Goal: Information Seeking & Learning: Understand process/instructions

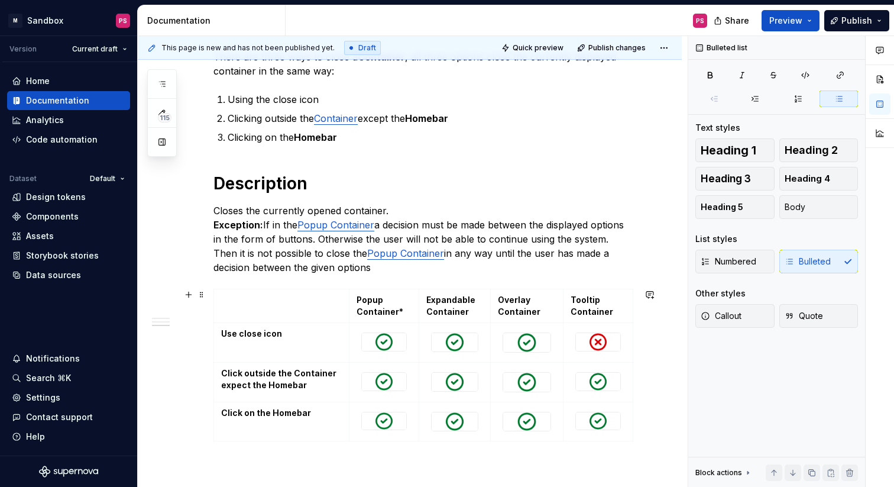
scroll to position [325, 0]
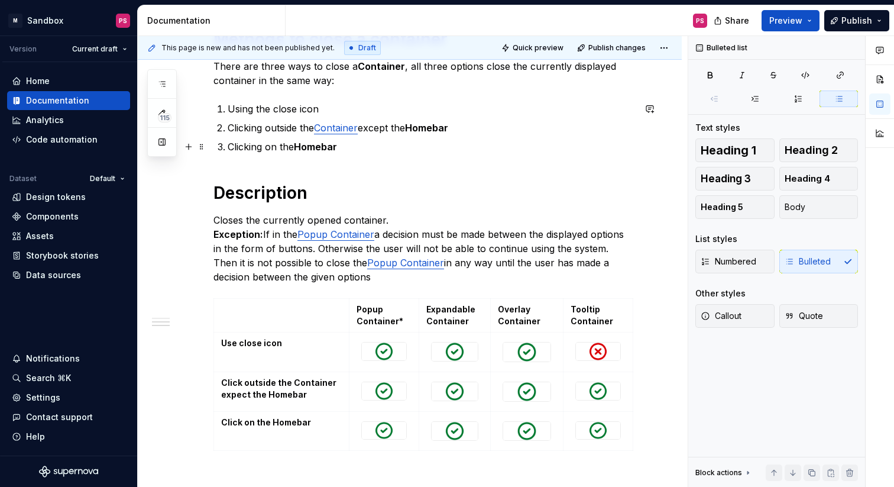
click at [331, 147] on strong "Homebar" at bounding box center [315, 147] width 43 height 12
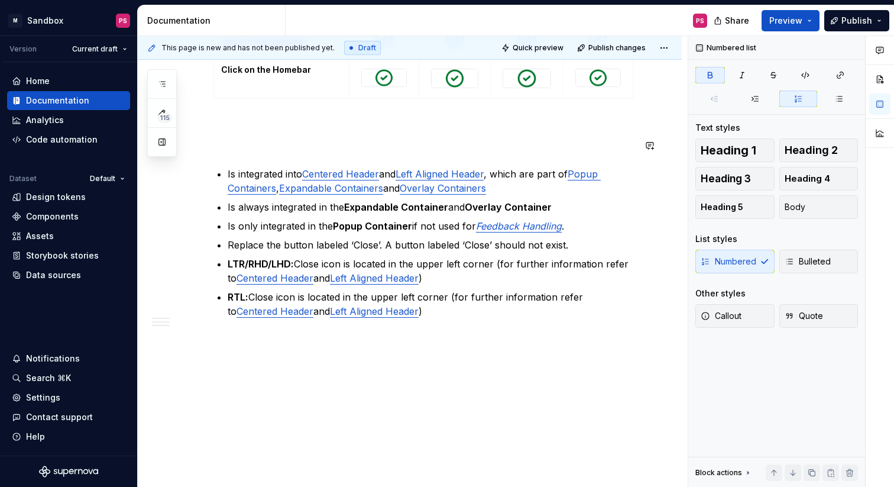
scroll to position [697, 0]
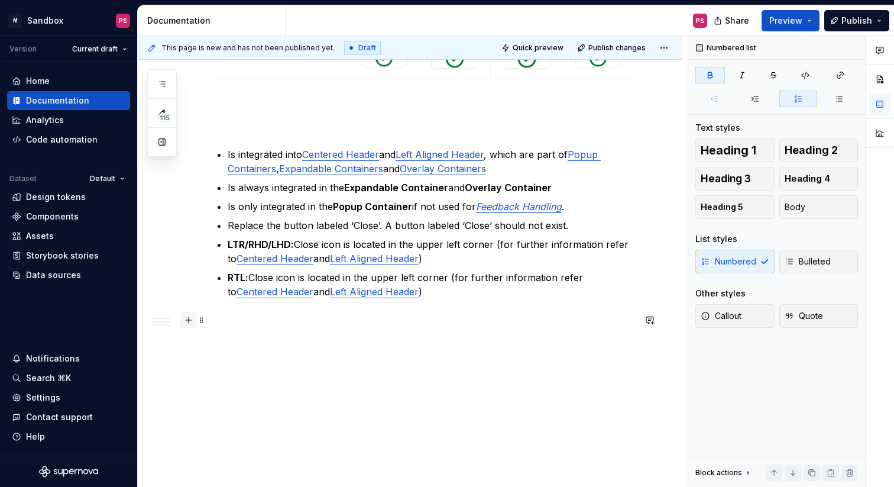
click at [188, 322] on button "button" at bounding box center [188, 320] width 17 height 17
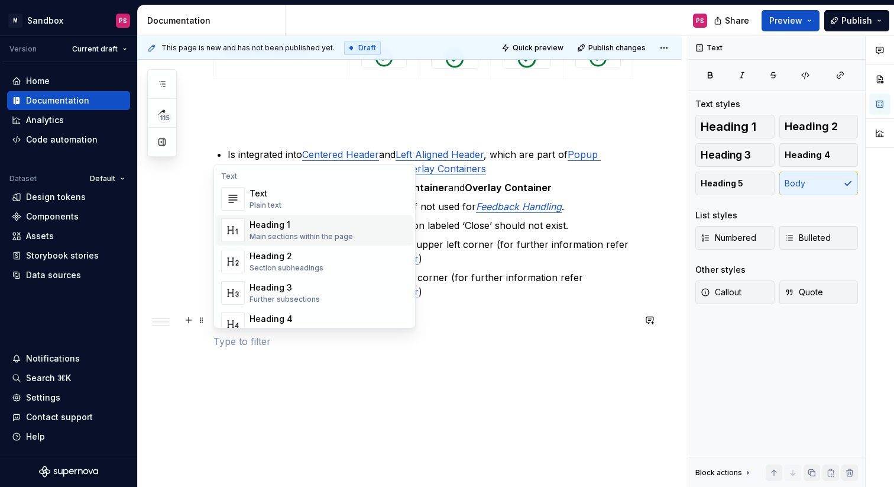
click at [300, 231] on div "Heading 1 Main sections within the page" at bounding box center [301, 230] width 103 height 22
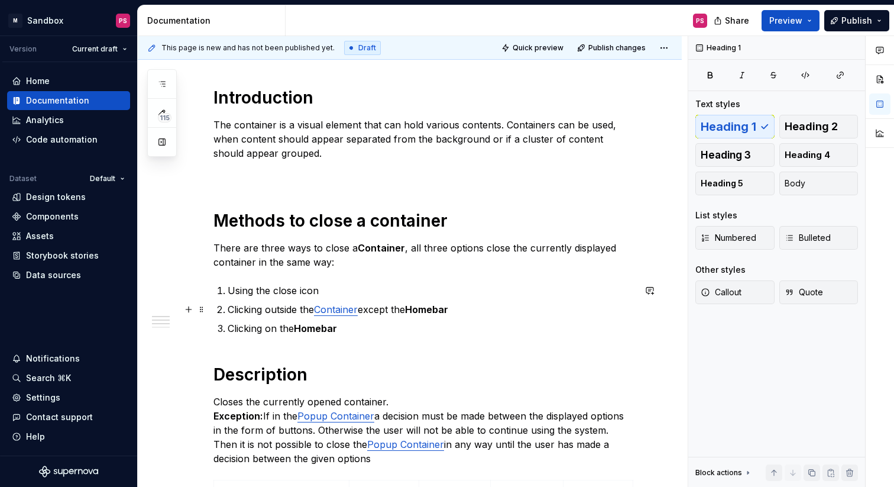
scroll to position [0, 0]
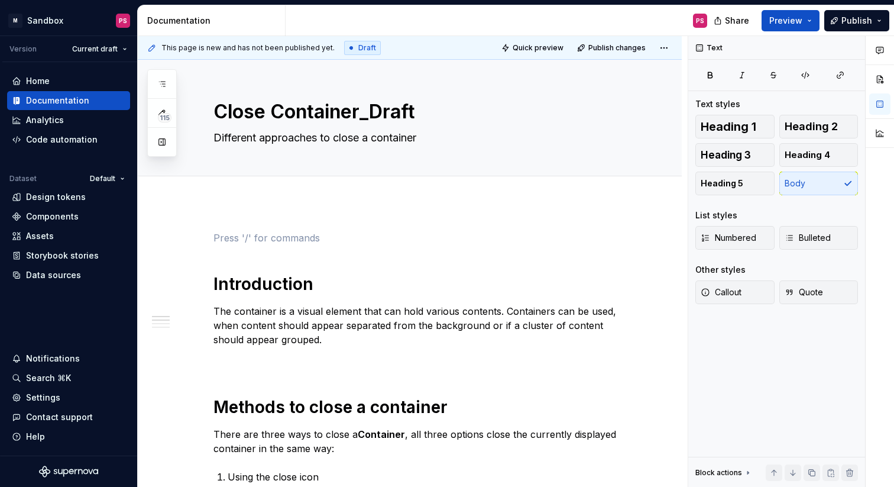
type textarea "*"
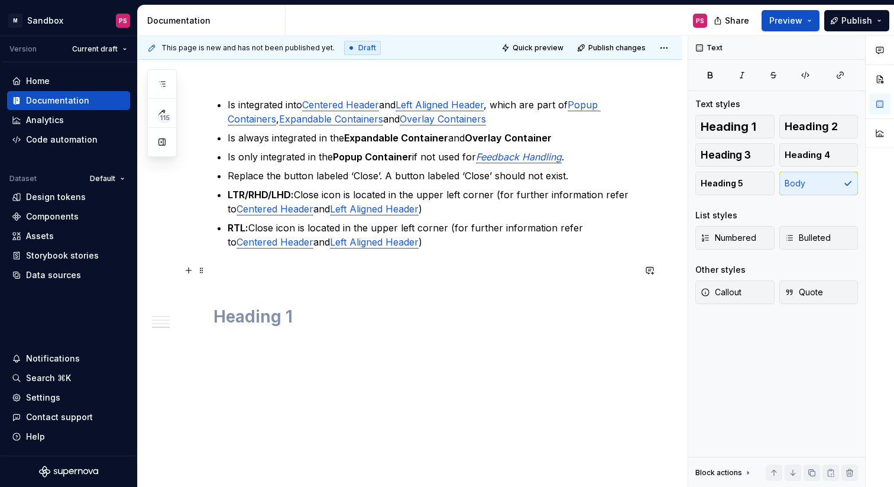
scroll to position [789, 0]
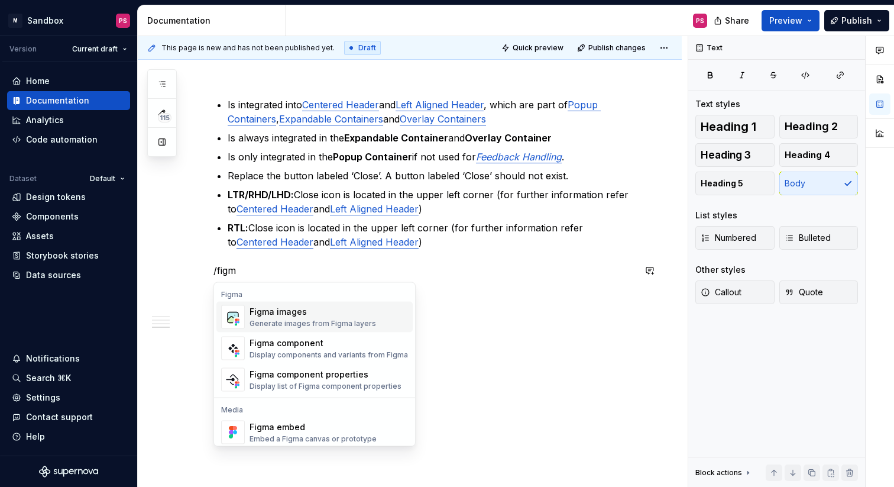
click at [292, 326] on div "Generate images from Figma layers" at bounding box center [313, 323] width 127 height 9
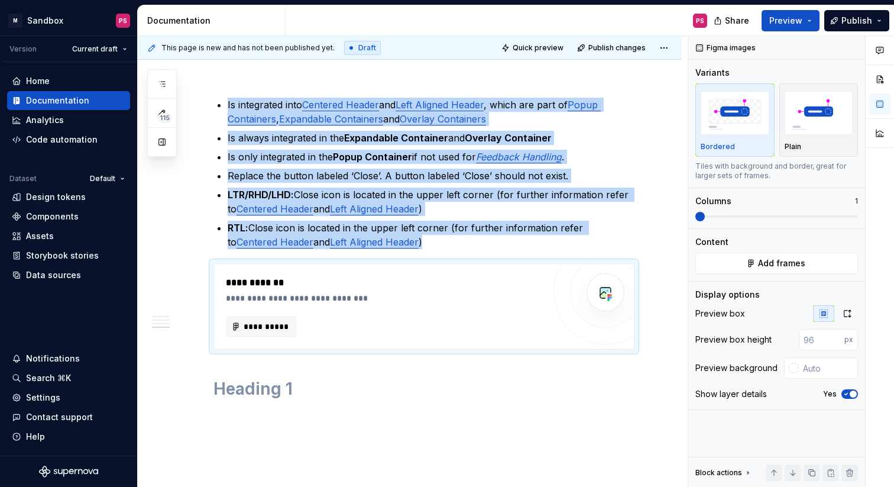
click at [292, 326] on button "**********" at bounding box center [261, 326] width 71 height 21
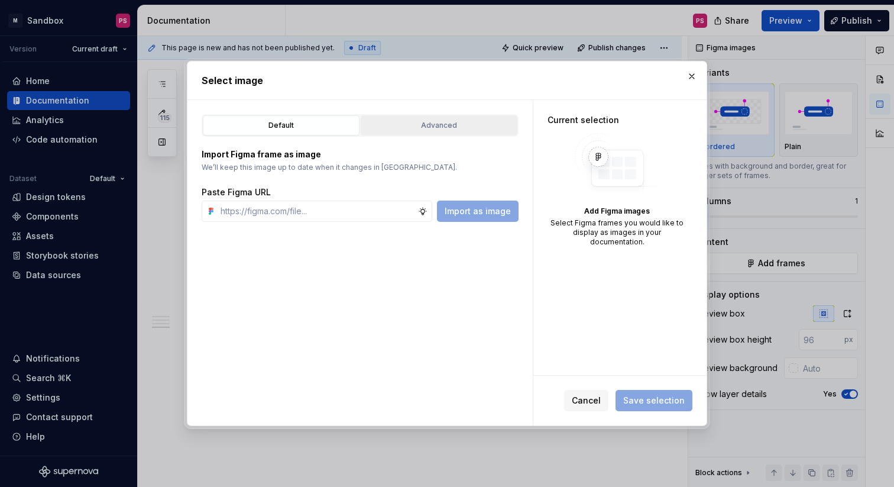
click at [420, 128] on div "Advanced" at bounding box center [439, 125] width 148 height 12
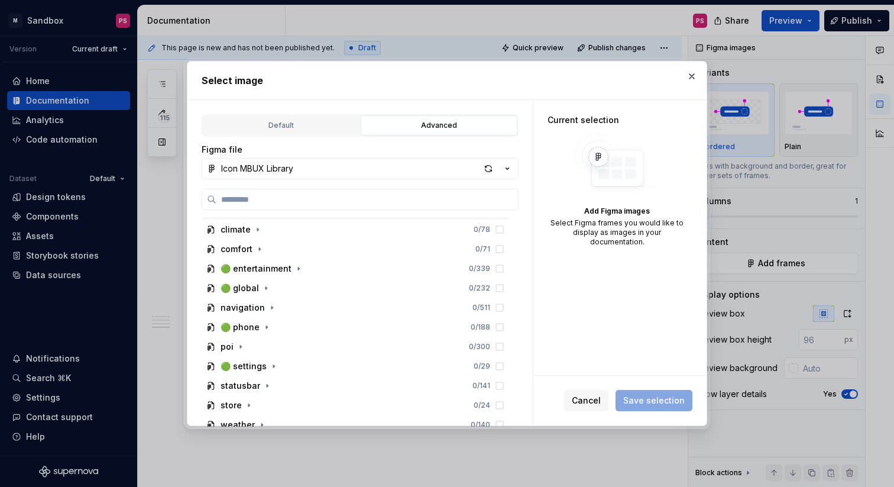
scroll to position [200, 0]
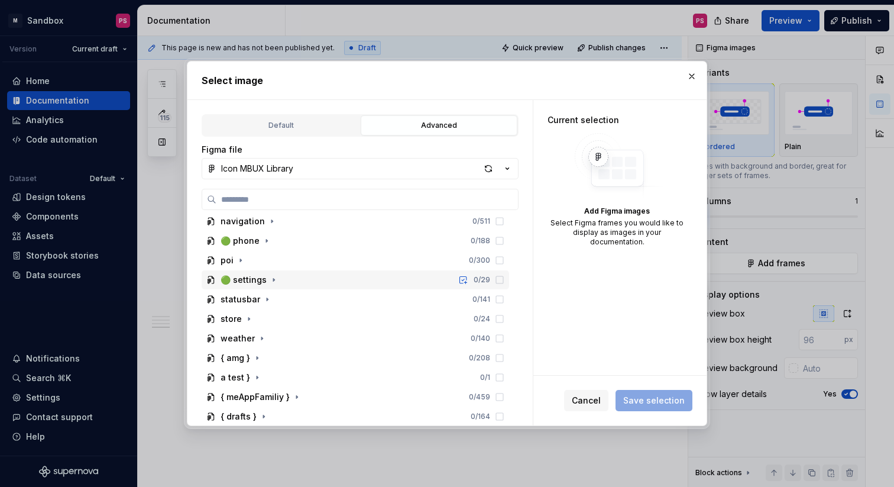
type textarea "*"
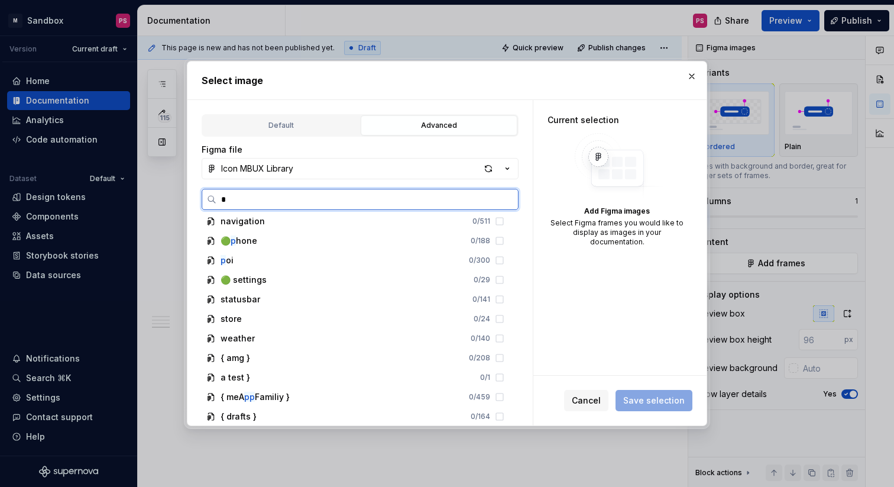
scroll to position [0, 0]
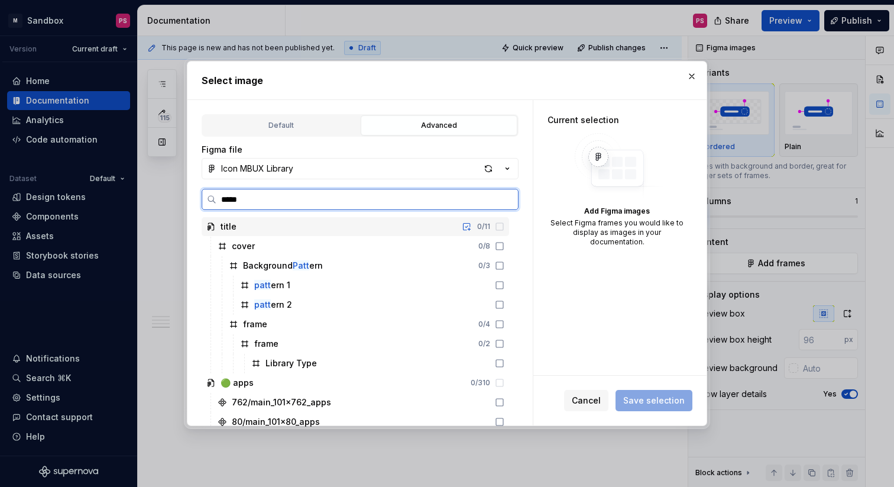
type input "******"
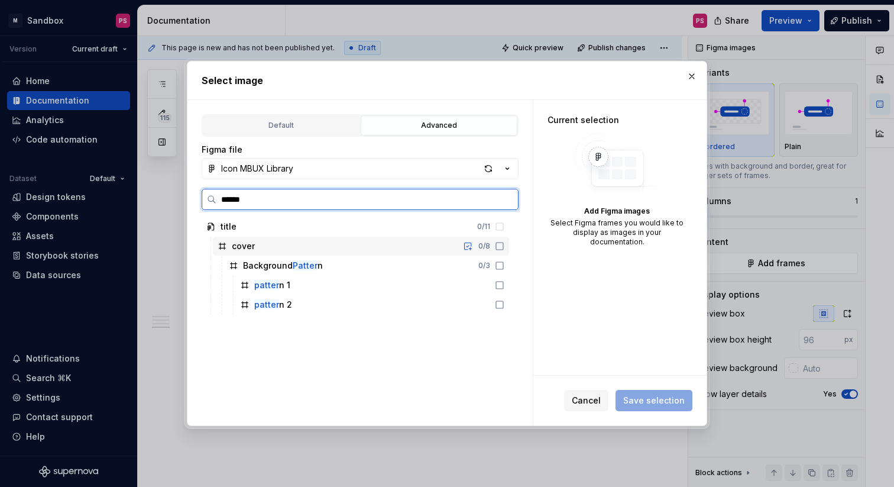
click at [268, 248] on div "cover 0 / 8" at bounding box center [361, 246] width 296 height 19
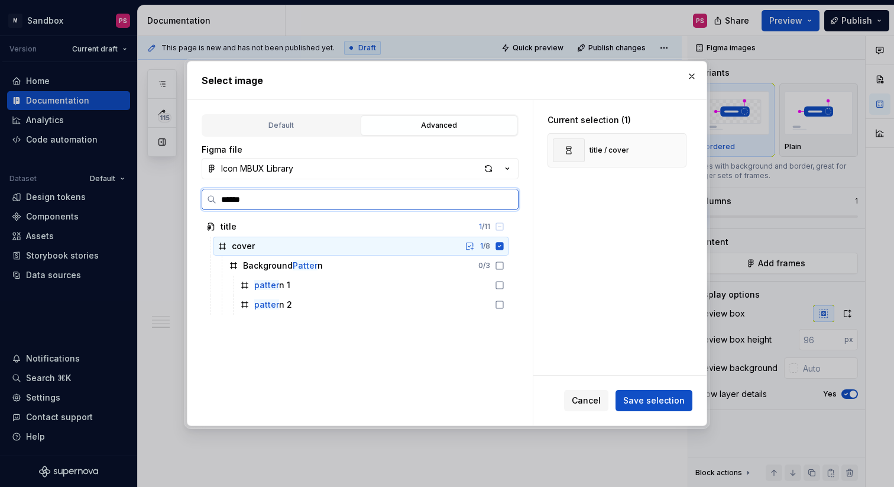
click at [504, 245] on icon at bounding box center [500, 246] width 8 height 8
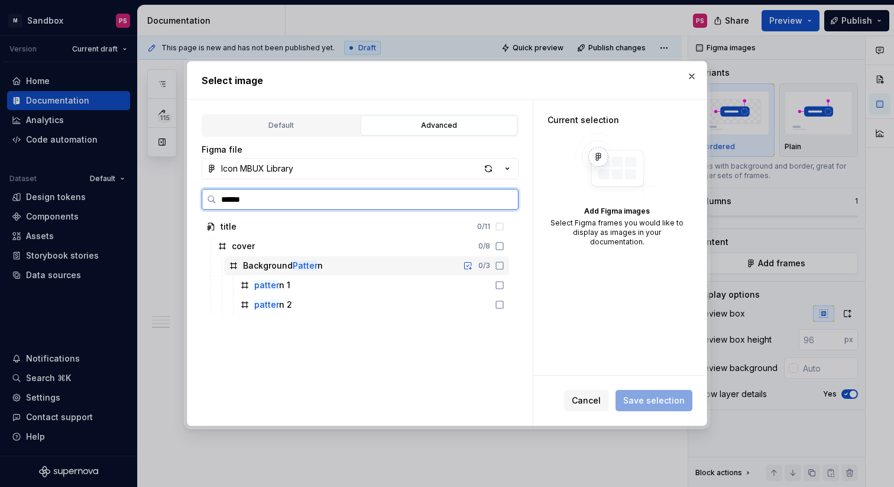
click at [367, 269] on div "Background Patter n 0 / 3" at bounding box center [366, 265] width 285 height 19
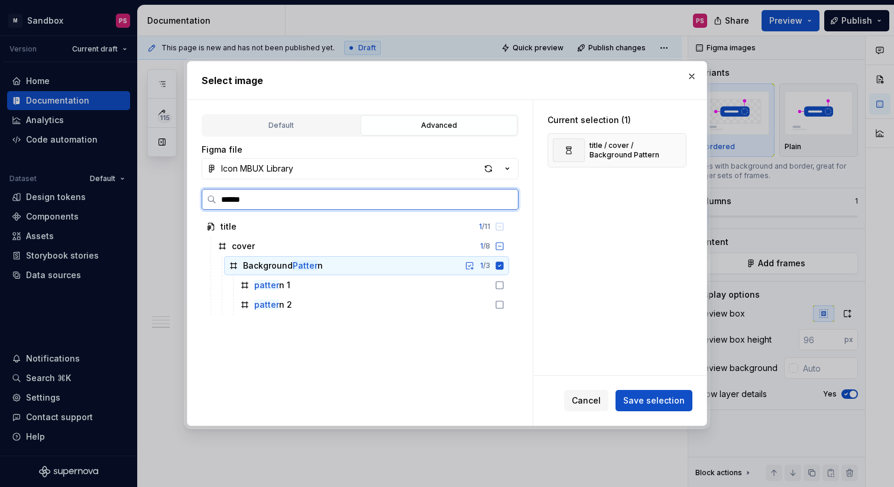
click at [504, 263] on icon at bounding box center [500, 265] width 8 height 8
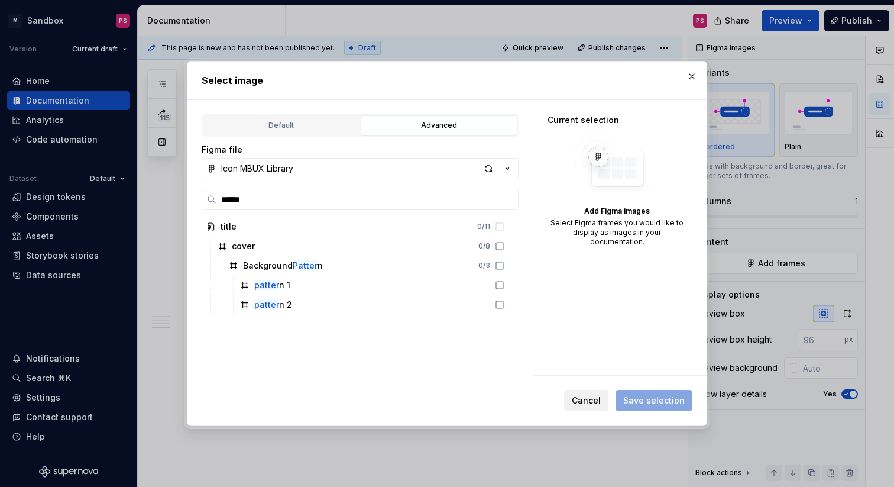
click at [596, 396] on span "Cancel" at bounding box center [586, 400] width 29 height 12
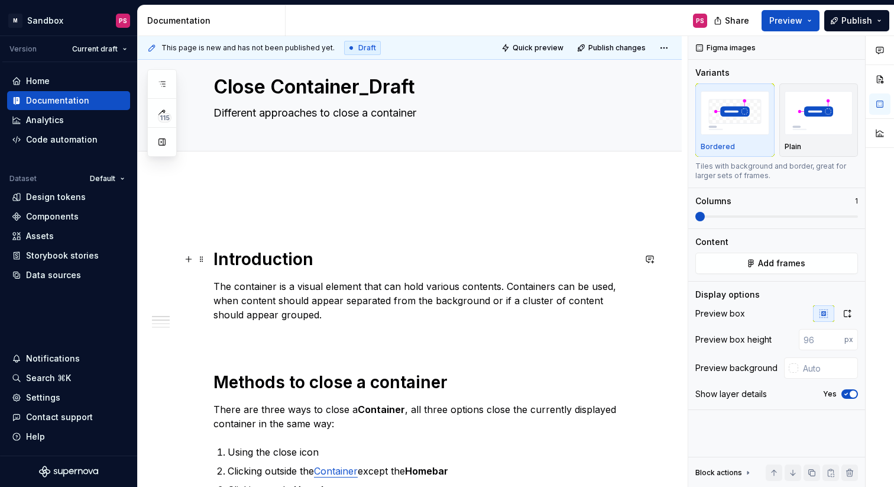
scroll to position [34, 0]
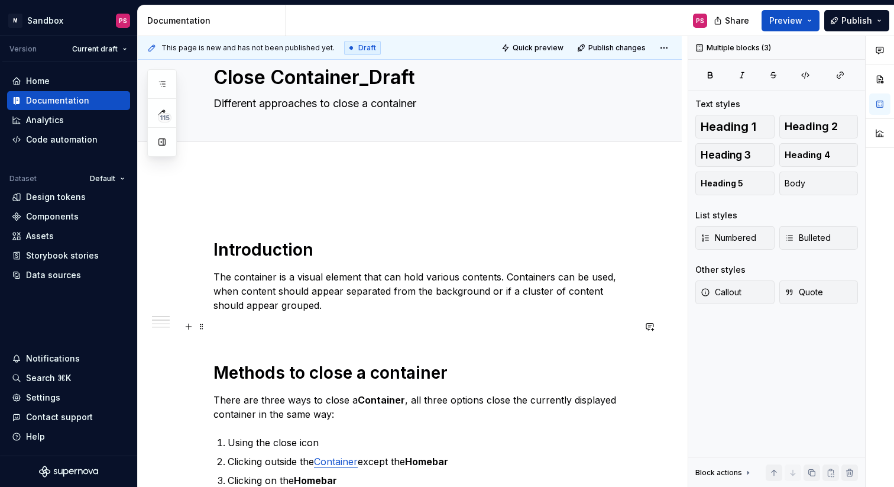
click at [302, 326] on p at bounding box center [423, 326] width 421 height 14
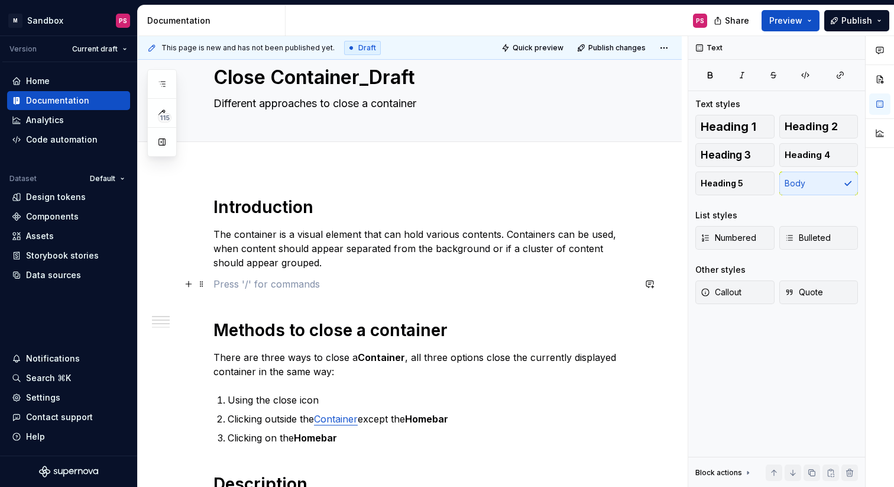
click at [267, 284] on p at bounding box center [423, 284] width 421 height 14
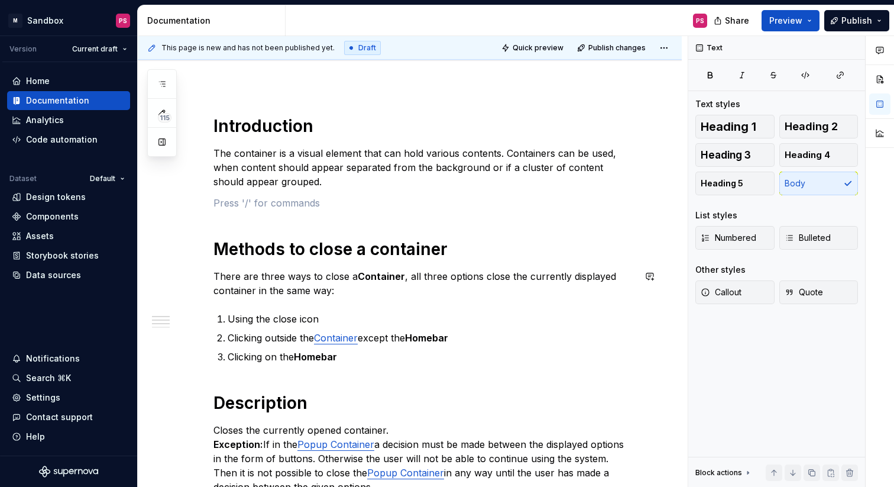
scroll to position [97, 0]
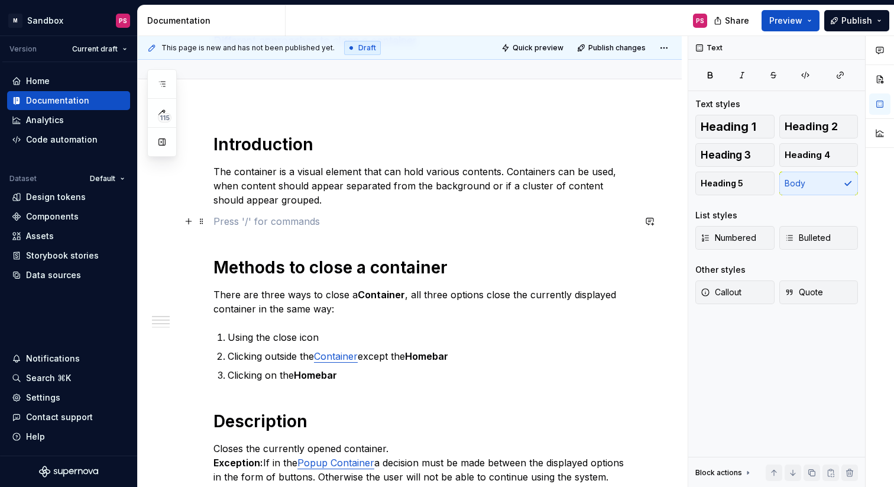
click at [260, 215] on p at bounding box center [423, 221] width 421 height 14
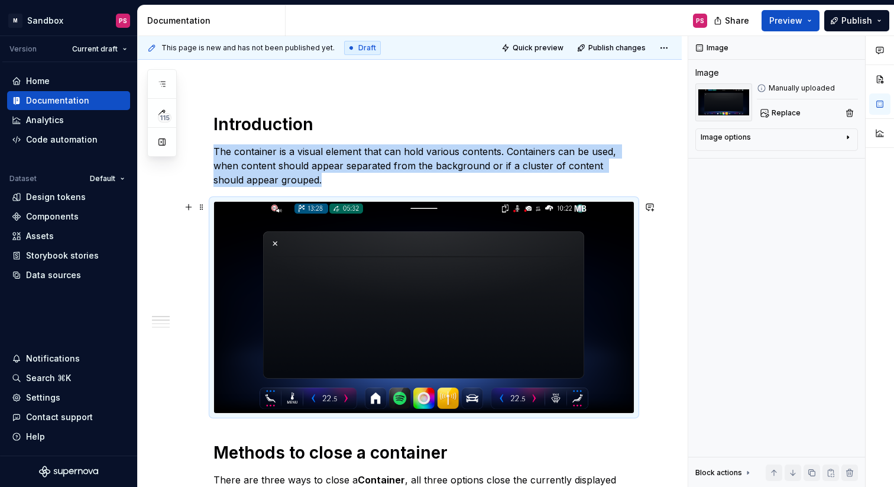
scroll to position [129, 0]
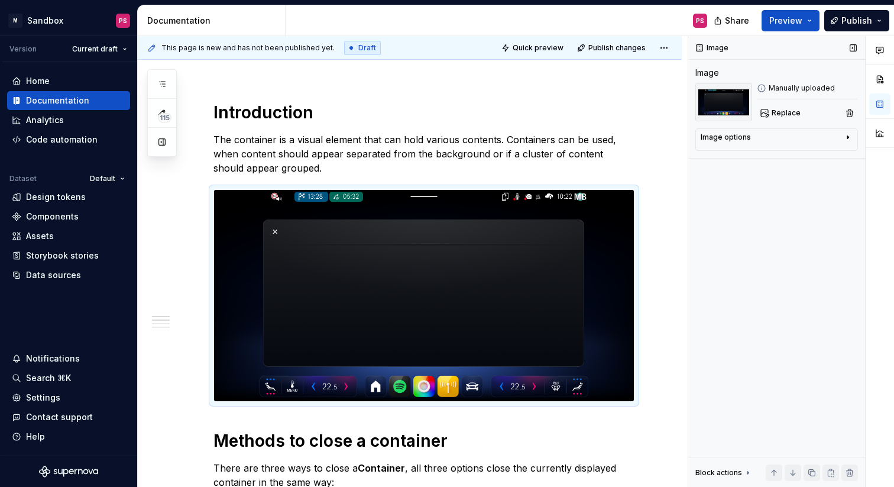
click at [698, 216] on div "Image Image Manually uploaded Replace Image options Alignment Caption Block act…" at bounding box center [776, 261] width 177 height 451
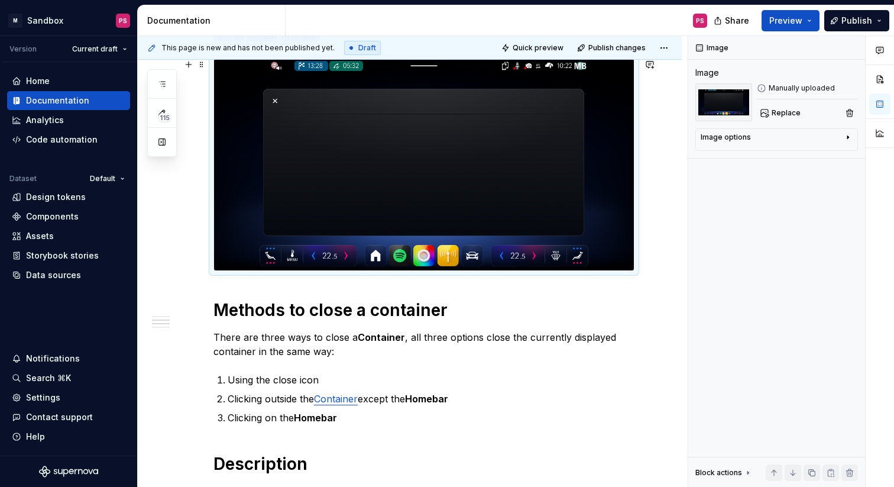
scroll to position [245, 0]
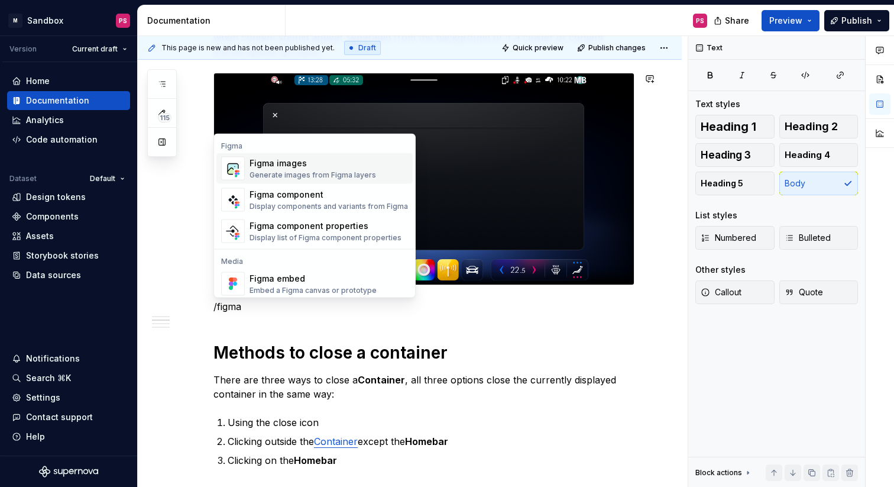
click at [325, 165] on div "Figma images" at bounding box center [313, 163] width 127 height 12
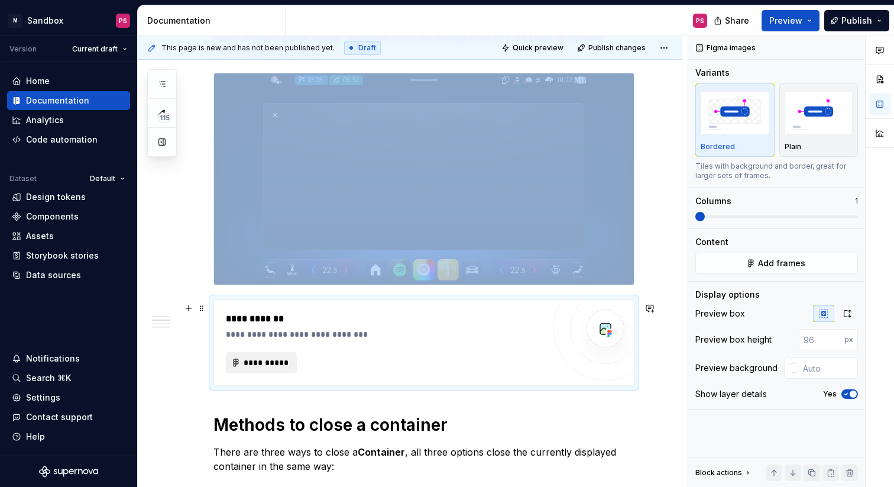
click at [255, 362] on span "**********" at bounding box center [266, 363] width 46 height 12
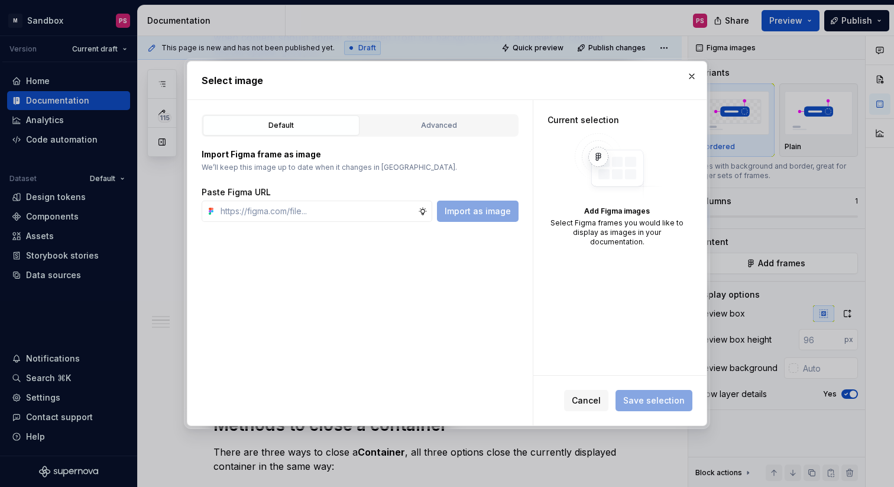
type textarea "*"
click at [449, 126] on div "Advanced" at bounding box center [439, 125] width 148 height 12
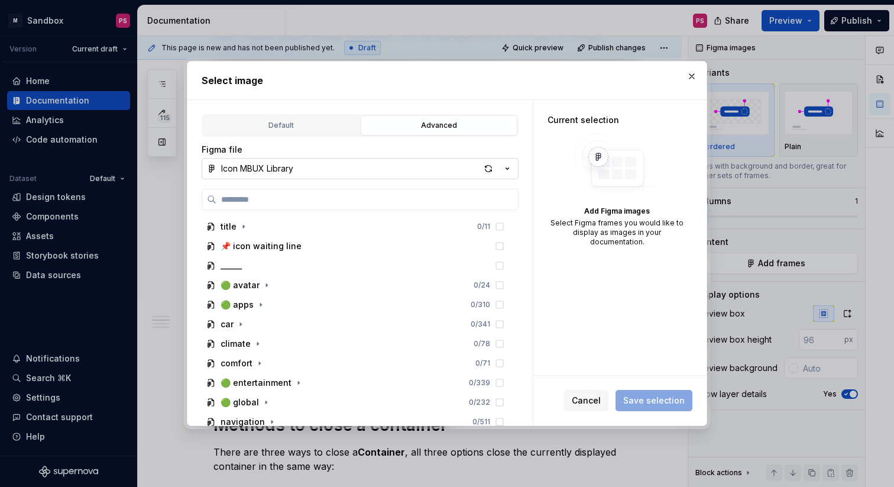
click at [300, 164] on button "Icon MBUX Library" at bounding box center [360, 168] width 317 height 21
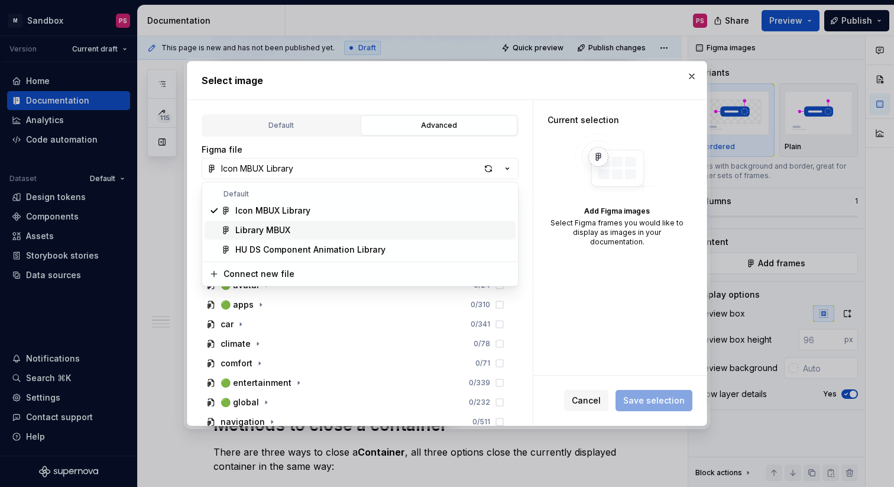
click at [283, 228] on div "Library MBUX" at bounding box center [262, 230] width 55 height 12
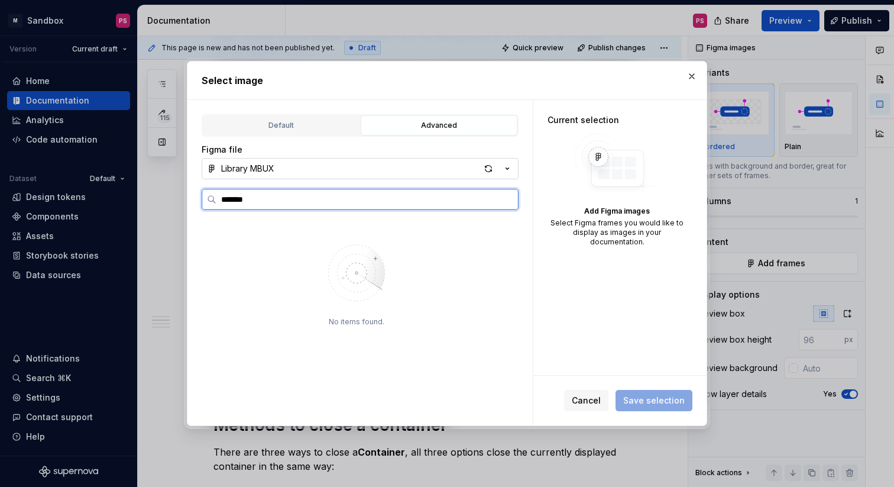
type input "*******"
click at [274, 169] on div "Library MBUX" at bounding box center [247, 169] width 53 height 12
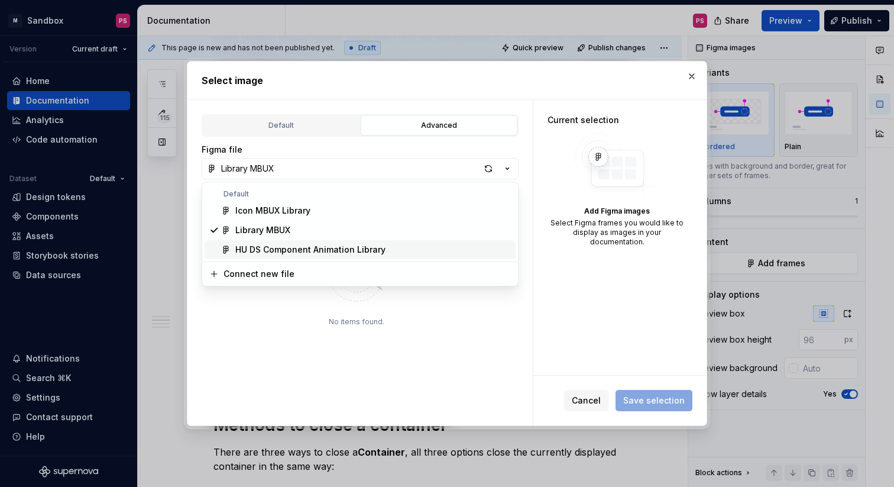
click at [293, 251] on div "HU DS Component Animation Library" at bounding box center [310, 250] width 150 height 12
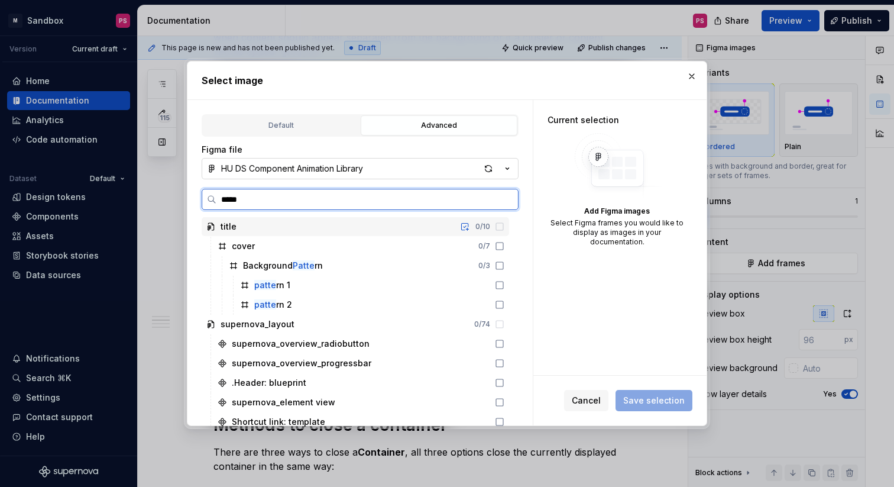
type input "******"
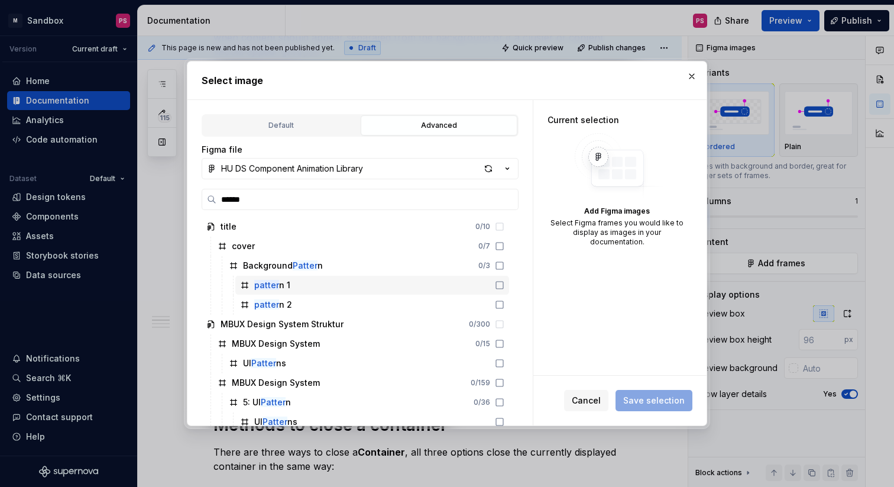
scroll to position [5, 0]
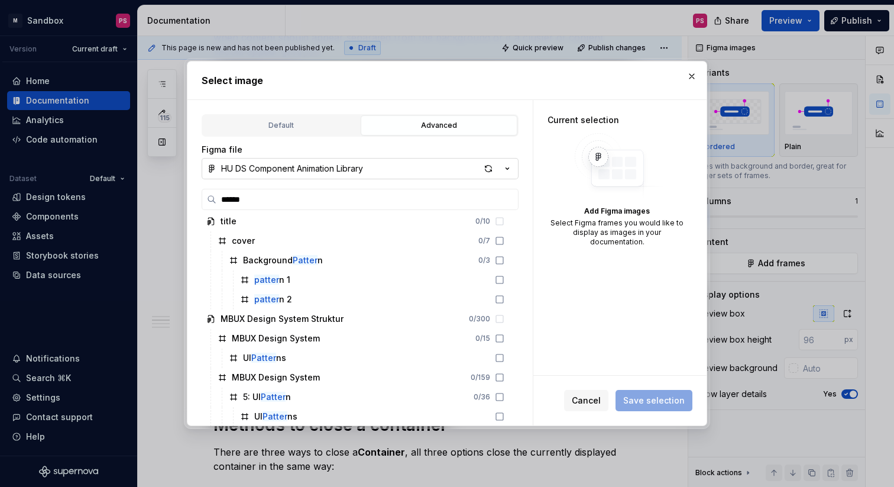
click at [348, 177] on button "HU DS Component Animation Library" at bounding box center [360, 168] width 317 height 21
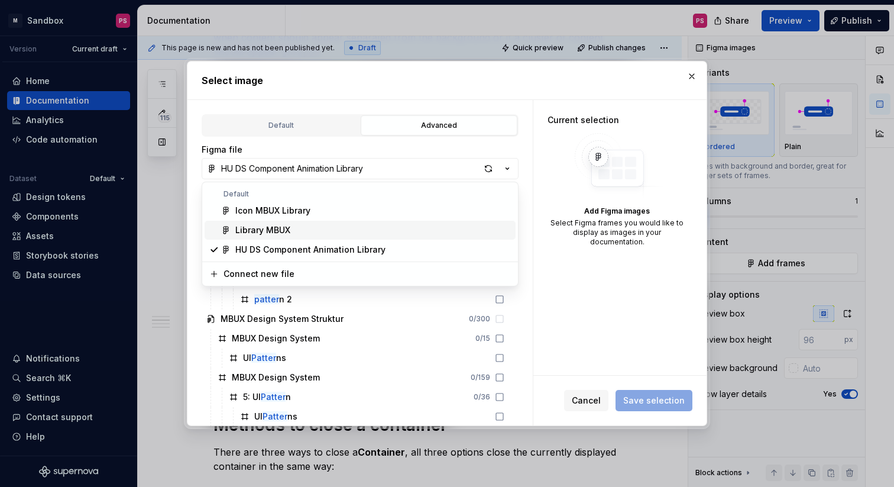
click at [310, 229] on div "Library MBUX" at bounding box center [373, 230] width 276 height 12
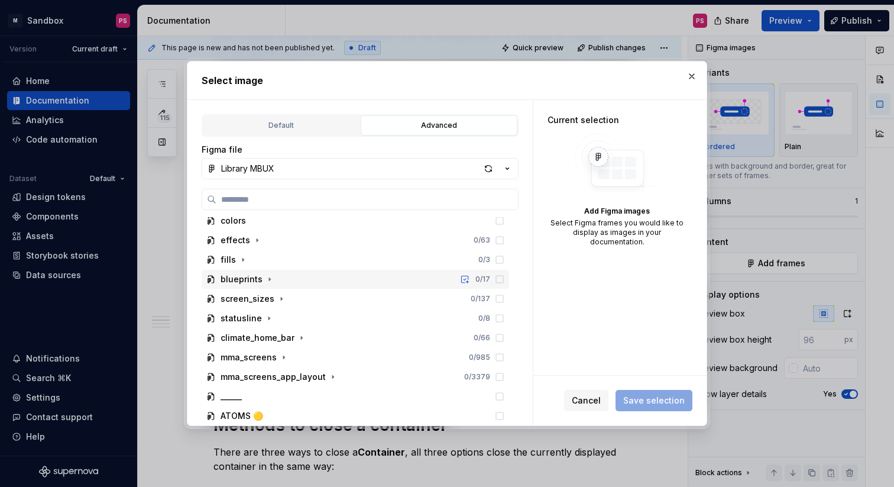
scroll to position [0, 0]
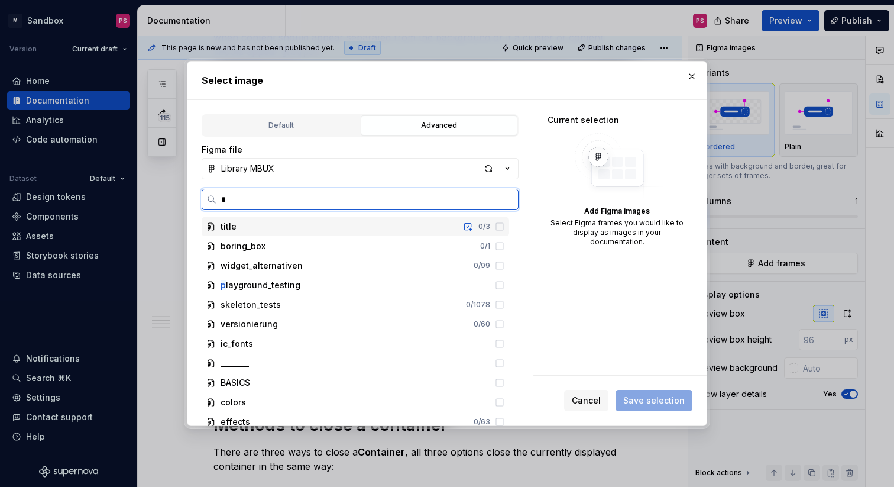
type input "**"
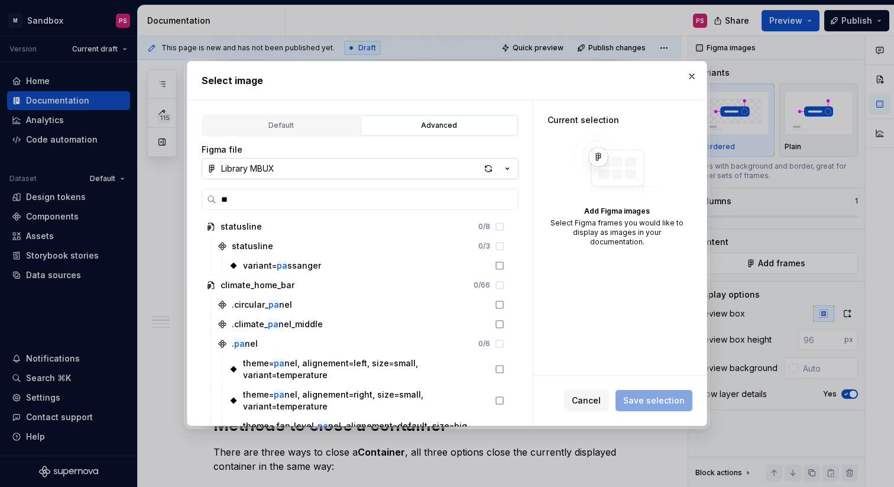
click at [290, 166] on button "Library MBUX" at bounding box center [360, 168] width 317 height 21
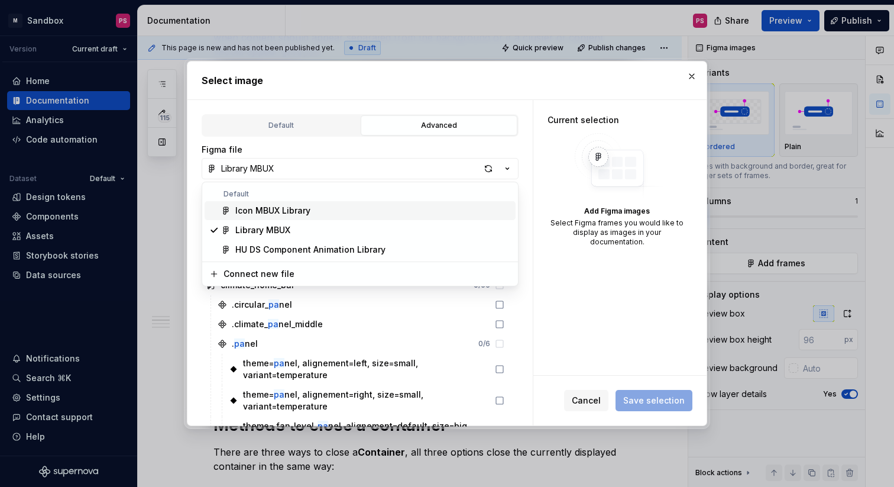
click at [273, 215] on div "Icon MBUX Library" at bounding box center [272, 211] width 75 height 12
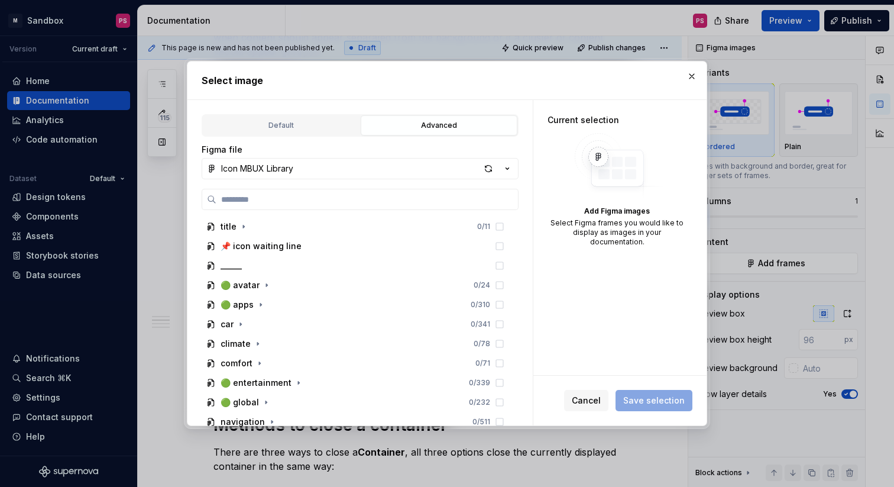
click at [279, 154] on div "Figma file" at bounding box center [360, 150] width 317 height 12
click at [279, 166] on div "Icon MBUX Library" at bounding box center [257, 169] width 72 height 12
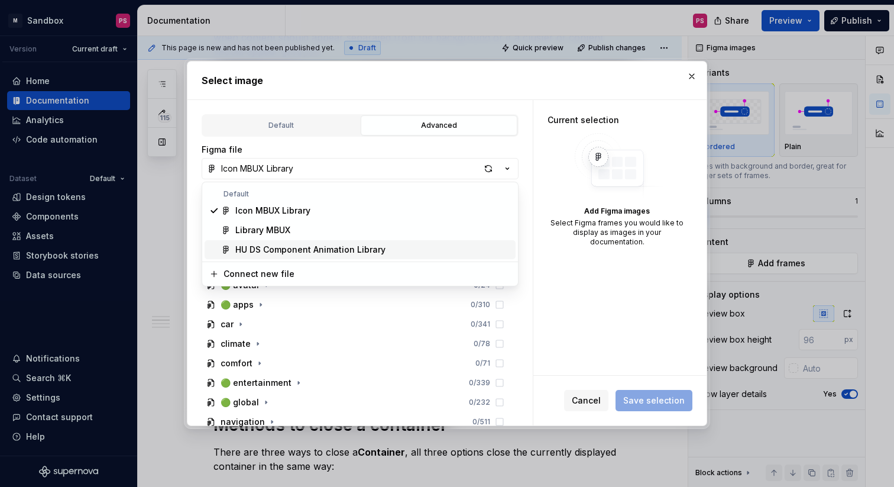
click at [269, 273] on div "Connect new file" at bounding box center [259, 274] width 71 height 12
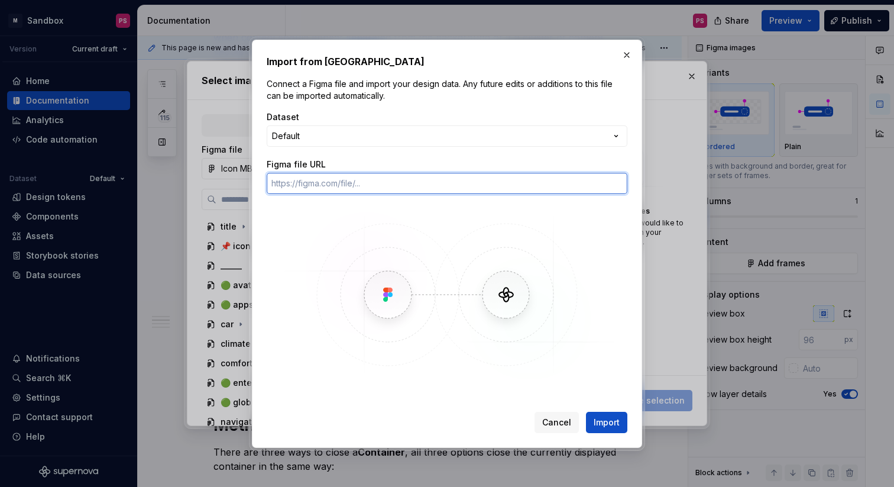
click at [299, 177] on input "Figma file URL" at bounding box center [447, 183] width 361 height 21
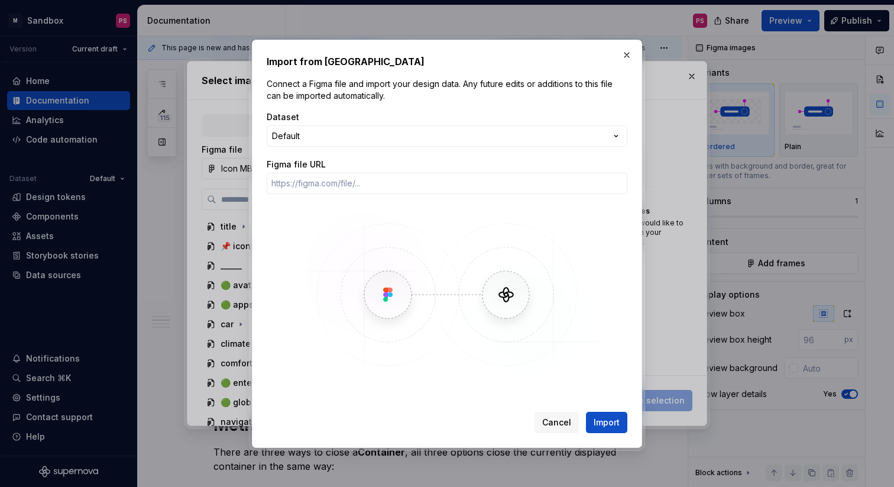
click at [313, 121] on div "Dataset" at bounding box center [447, 117] width 361 height 12
click at [312, 125] on div "Import from Figma Connect a Figma file and import your design data. Any future …" at bounding box center [447, 243] width 894 height 487
click at [380, 99] on div "Import from Figma Connect a Figma file and import your design data. Any future …" at bounding box center [447, 243] width 894 height 487
click at [630, 57] on button "button" at bounding box center [627, 55] width 17 height 17
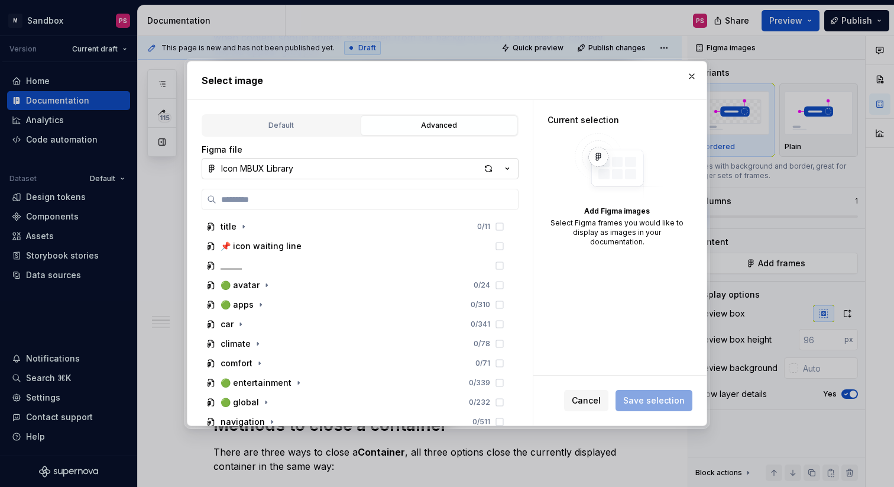
click at [281, 167] on div "Icon MBUX Library" at bounding box center [257, 169] width 72 height 12
click at [610, 267] on div "Select image Default Advanced Import Figma frame as image We’ll keep this image…" at bounding box center [447, 243] width 894 height 487
type textarea "*"
click at [361, 166] on button "Icon MBUX Library" at bounding box center [360, 168] width 317 height 21
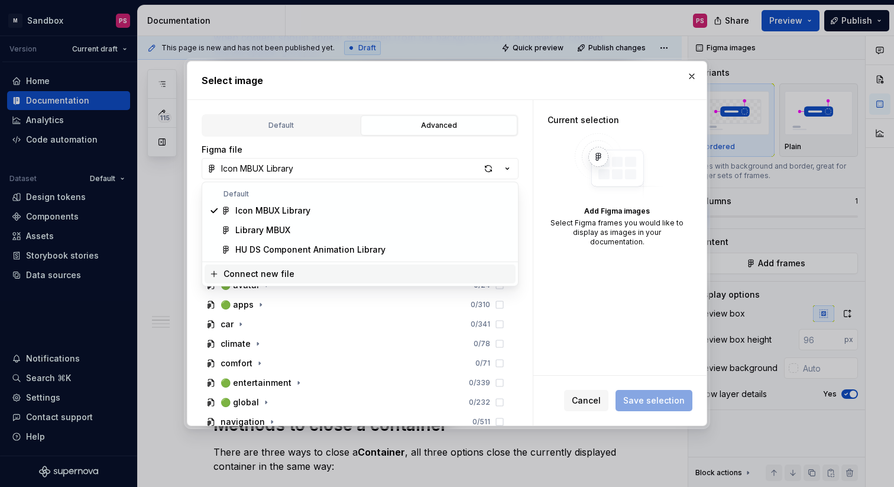
click at [307, 272] on div "Connect new file" at bounding box center [367, 274] width 287 height 12
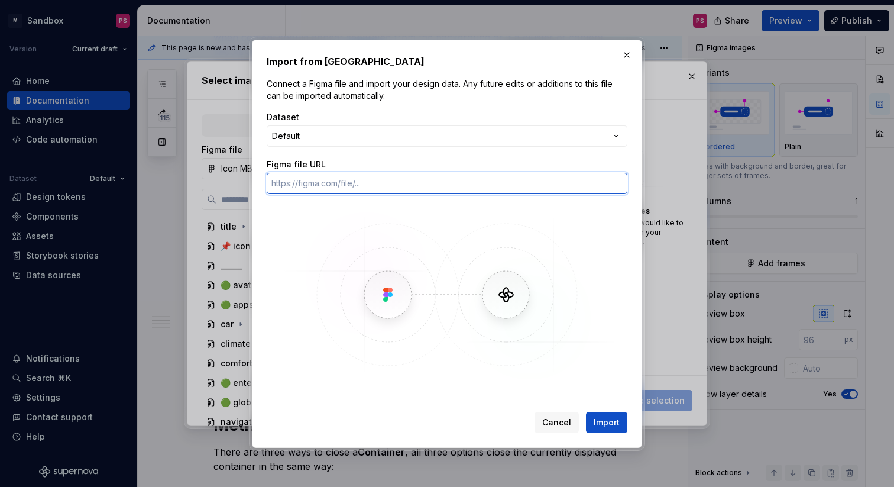
click at [347, 184] on input "Figma file URL" at bounding box center [447, 183] width 361 height 21
paste input "[URL][DOMAIN_NAME]"
type input "[URL][DOMAIN_NAME]"
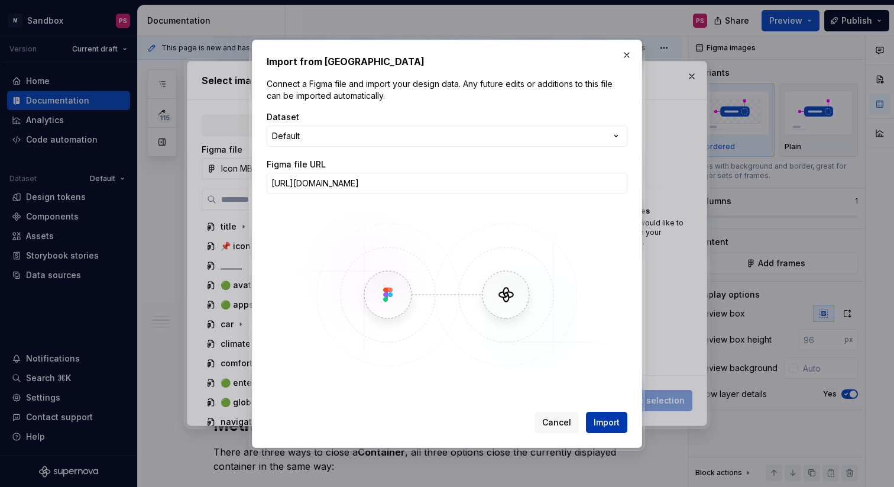
scroll to position [0, 0]
click at [602, 417] on span "Import" at bounding box center [607, 422] width 26 height 12
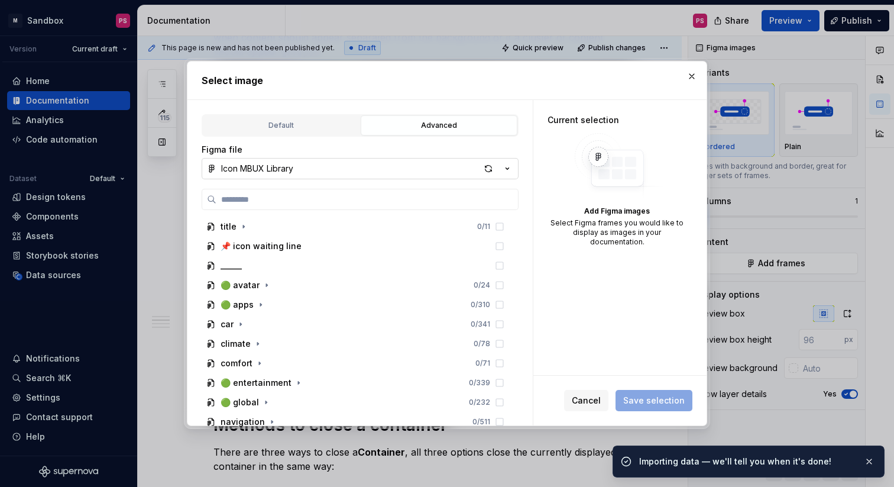
click at [357, 170] on button "Icon MBUX Library" at bounding box center [360, 168] width 317 height 21
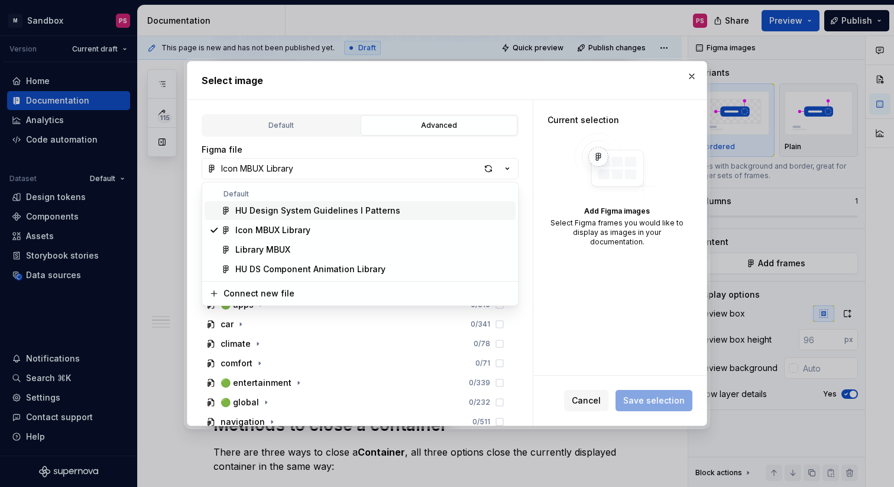
click at [291, 207] on div "HU Design System Guidelines l Patterns" at bounding box center [317, 211] width 165 height 12
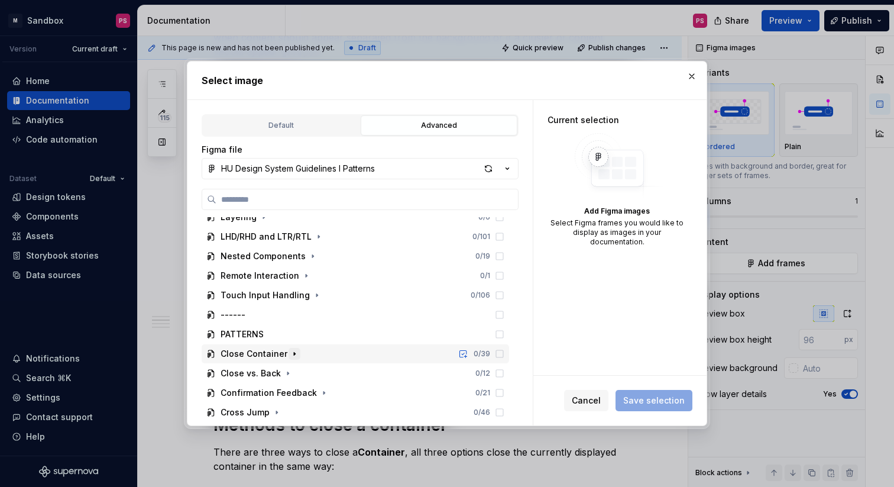
scroll to position [199, 0]
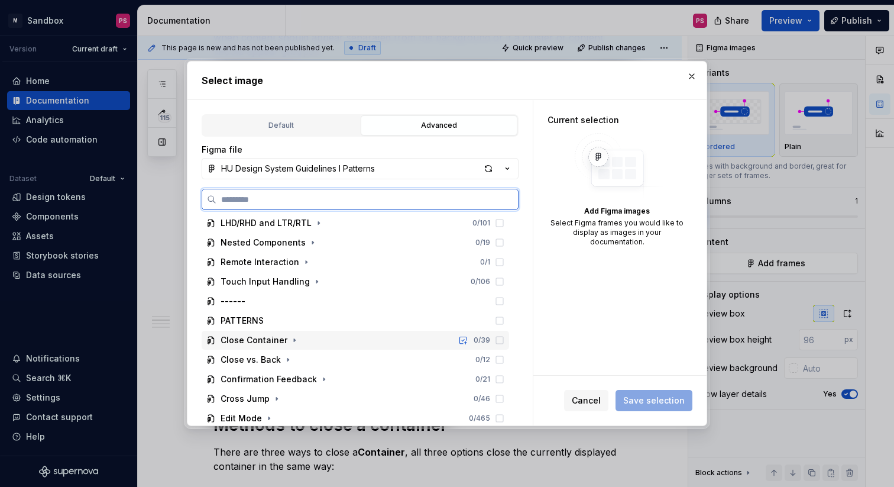
click at [318, 337] on div "Close Container 0 / 39" at bounding box center [355, 340] width 307 height 19
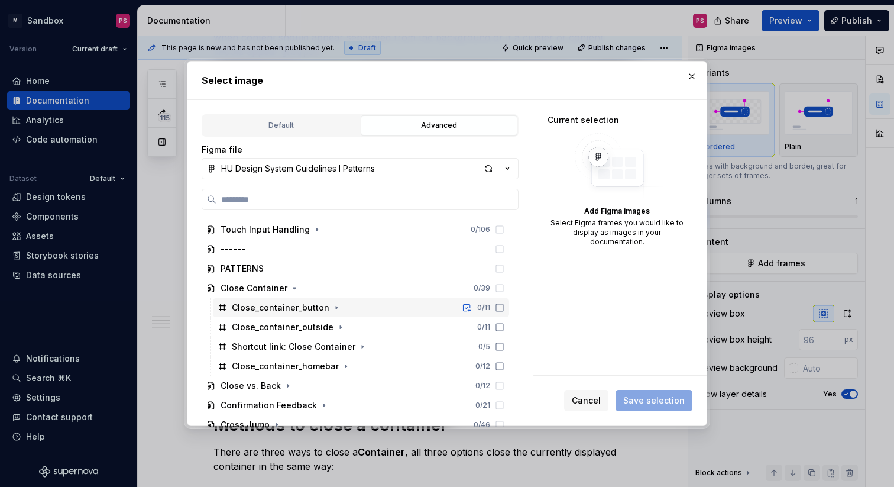
scroll to position [273, 0]
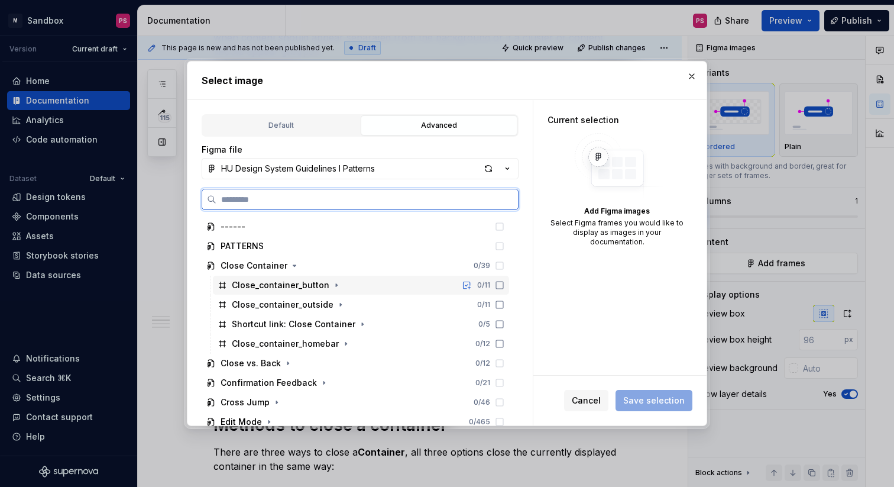
click at [504, 282] on icon at bounding box center [499, 284] width 9 height 9
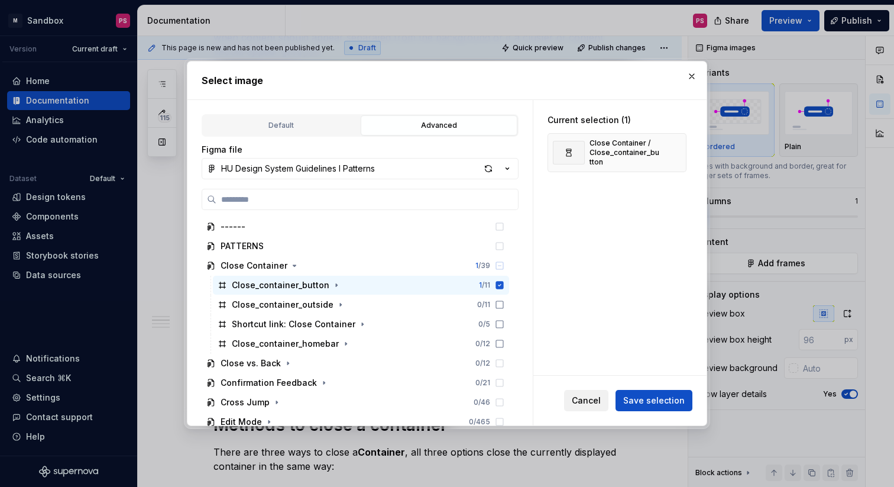
click at [586, 400] on span "Cancel" at bounding box center [586, 400] width 29 height 12
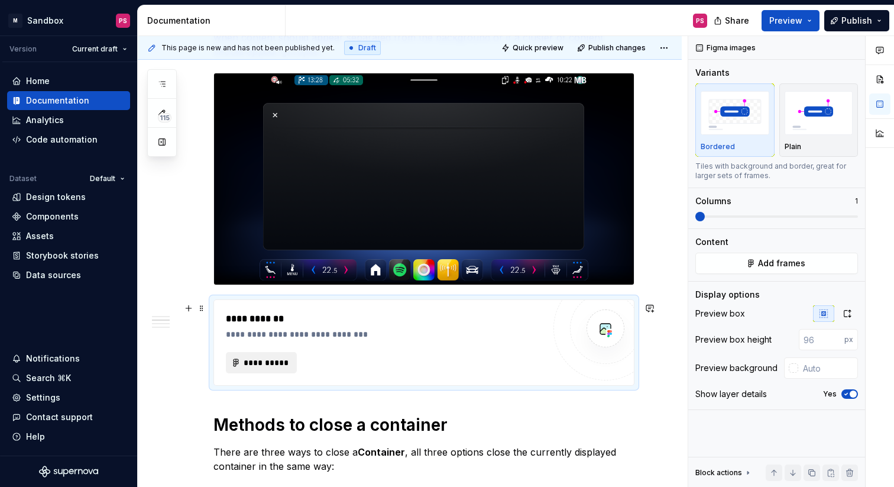
click at [276, 363] on span "**********" at bounding box center [266, 363] width 46 height 12
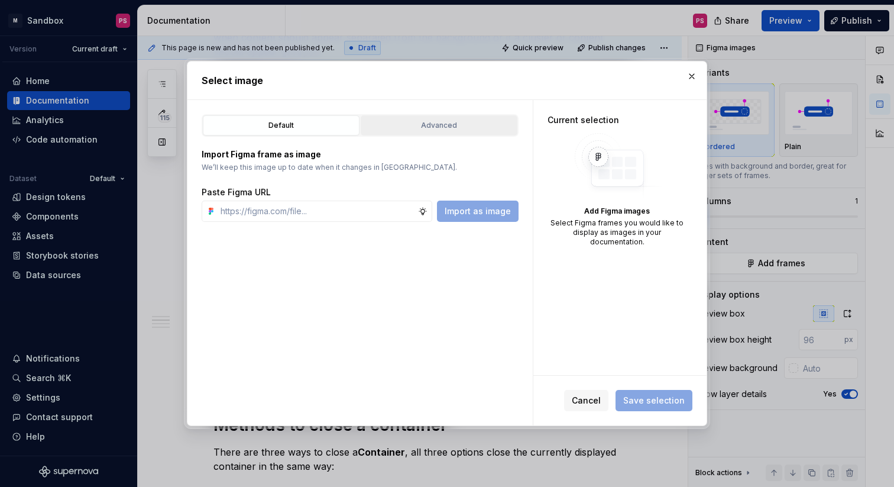
click at [426, 124] on div "Advanced" at bounding box center [439, 125] width 148 height 12
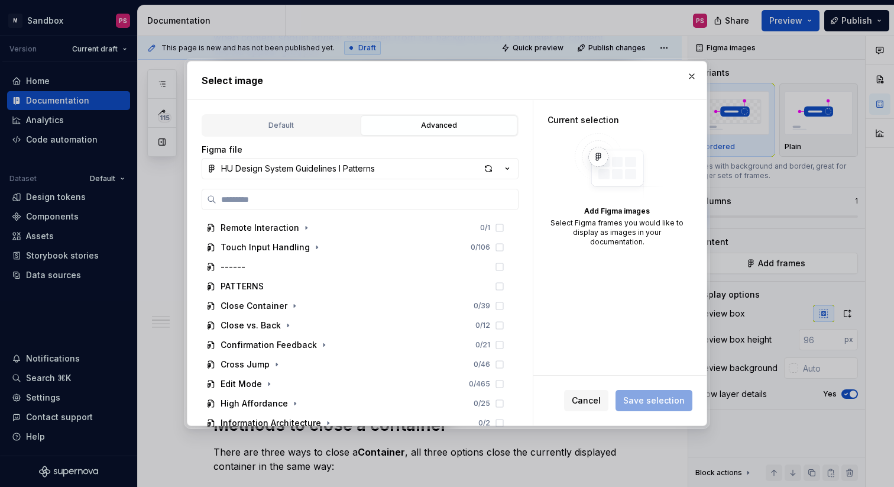
scroll to position [234, 0]
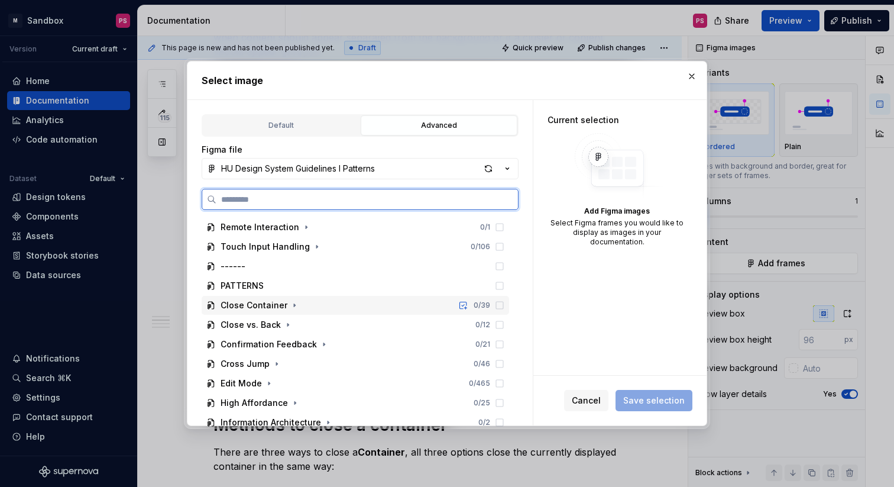
click at [351, 313] on div "Close Container 0 / 39" at bounding box center [355, 305] width 307 height 19
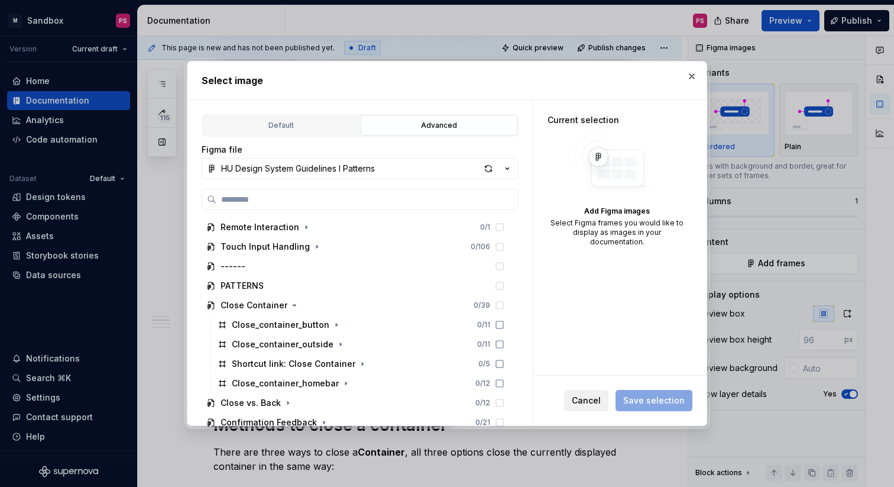
click at [586, 405] on span "Cancel" at bounding box center [586, 400] width 29 height 12
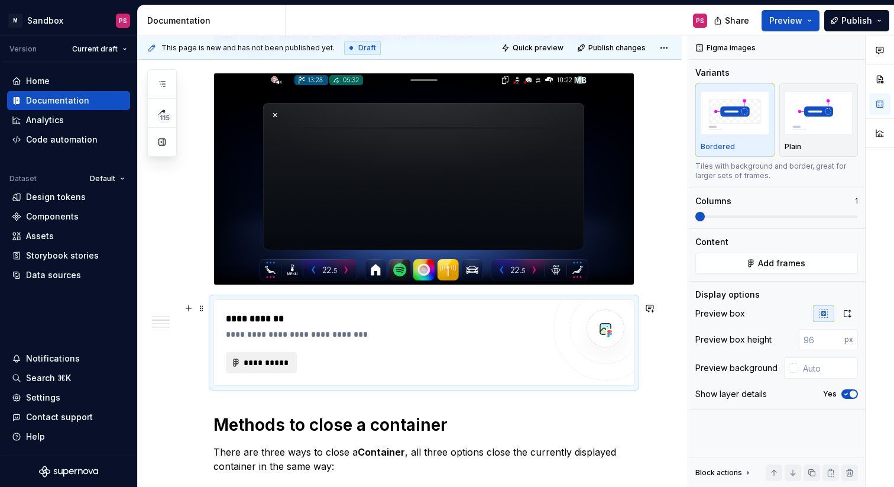
click at [275, 365] on span "**********" at bounding box center [266, 363] width 46 height 12
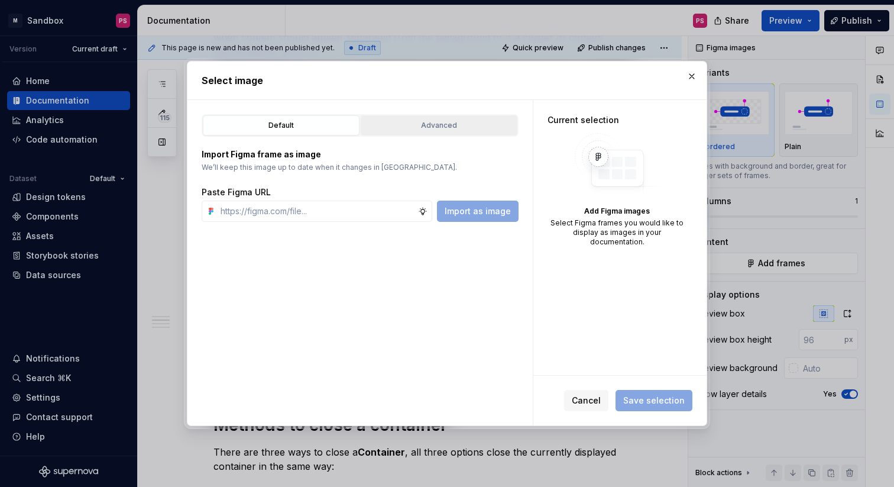
click at [428, 118] on button "Advanced" at bounding box center [439, 125] width 157 height 20
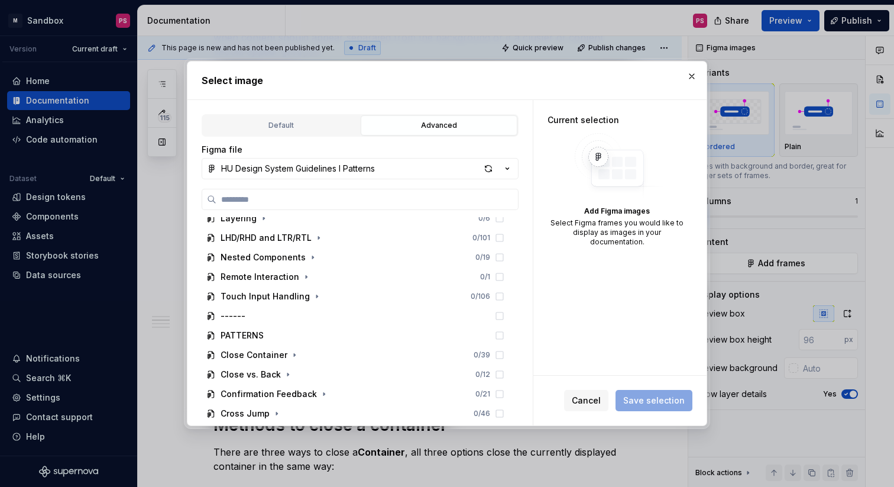
scroll to position [189, 0]
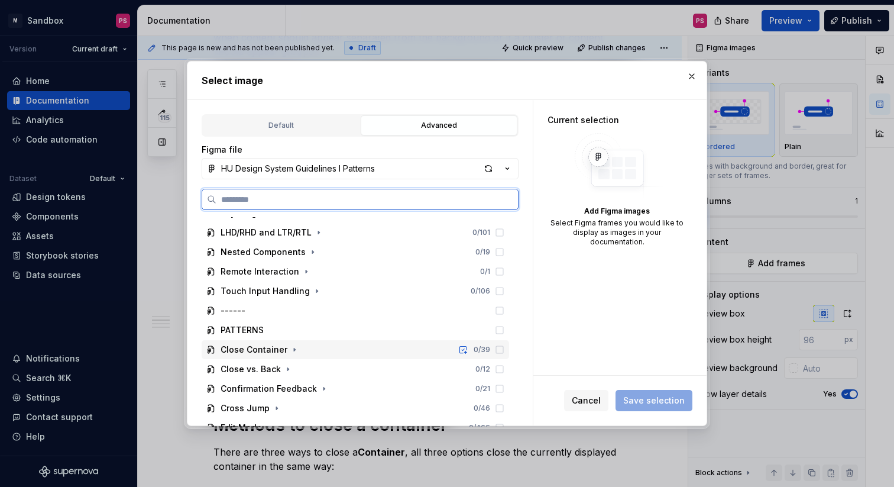
click at [315, 351] on div "Close Container 0 / 39" at bounding box center [355, 349] width 307 height 19
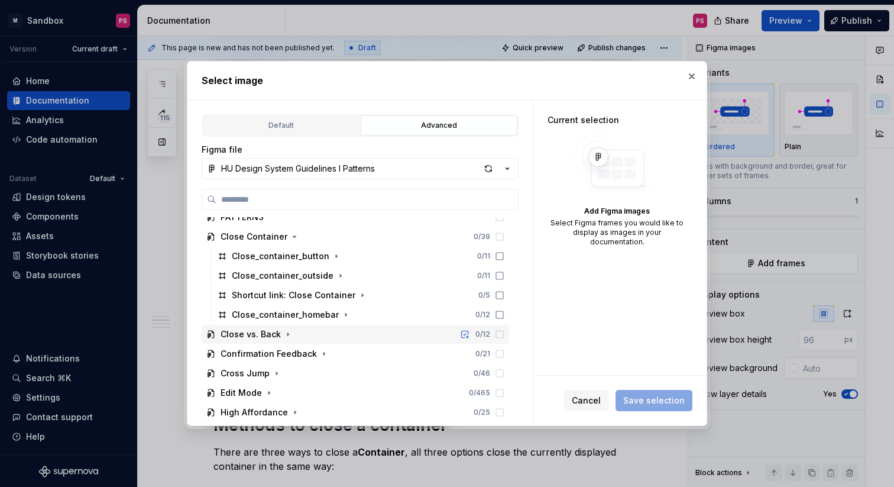
scroll to position [301, 0]
click at [487, 170] on div "button" at bounding box center [488, 168] width 17 height 17
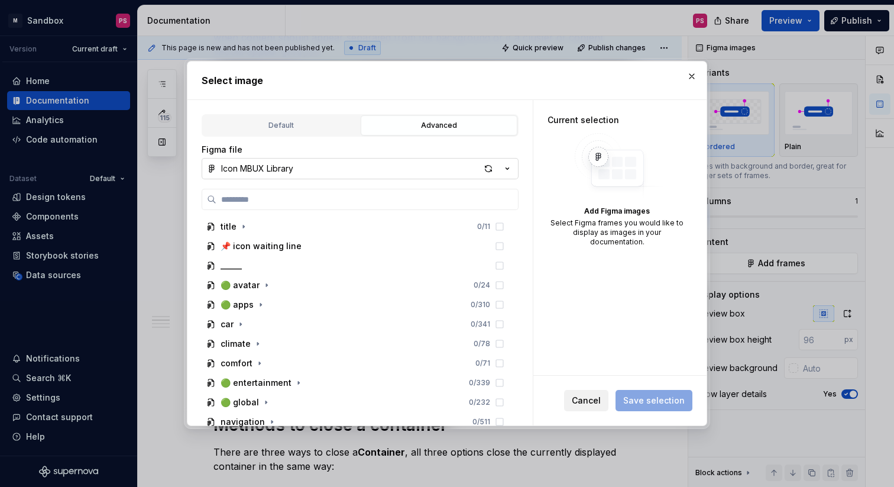
click at [593, 405] on span "Cancel" at bounding box center [586, 400] width 29 height 12
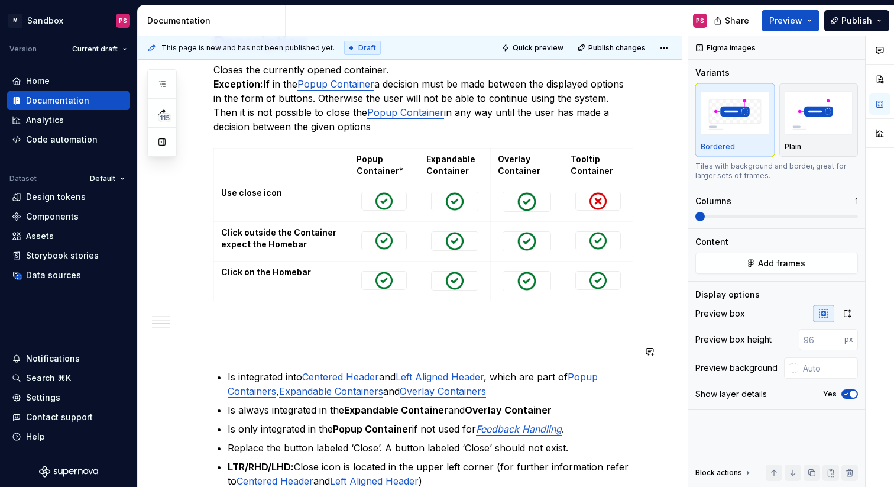
scroll to position [762, 0]
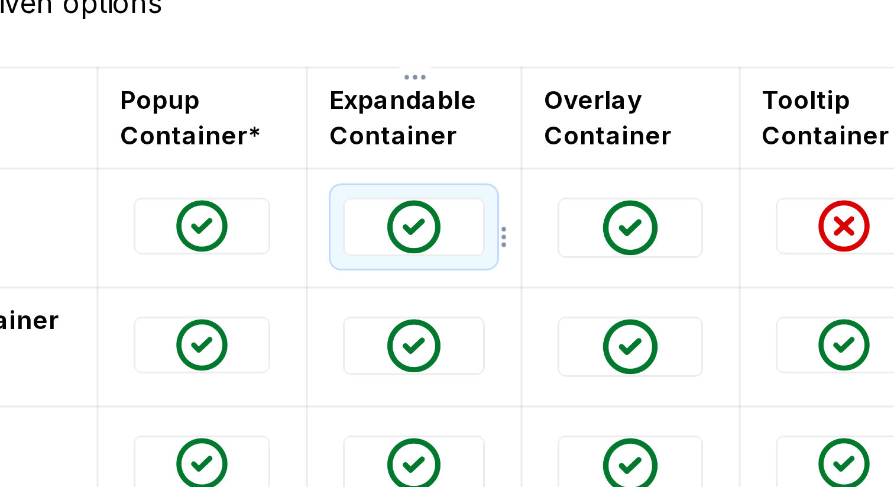
click at [467, 218] on img at bounding box center [455, 221] width 46 height 18
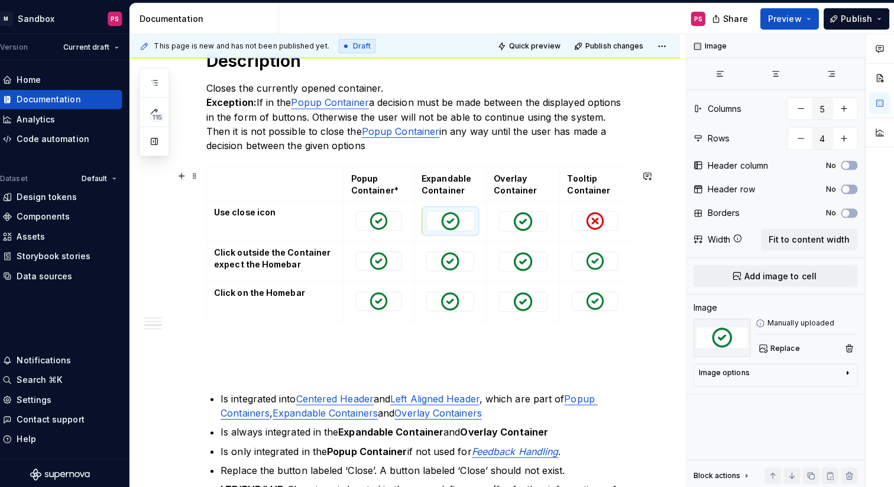
scroll to position [0, 0]
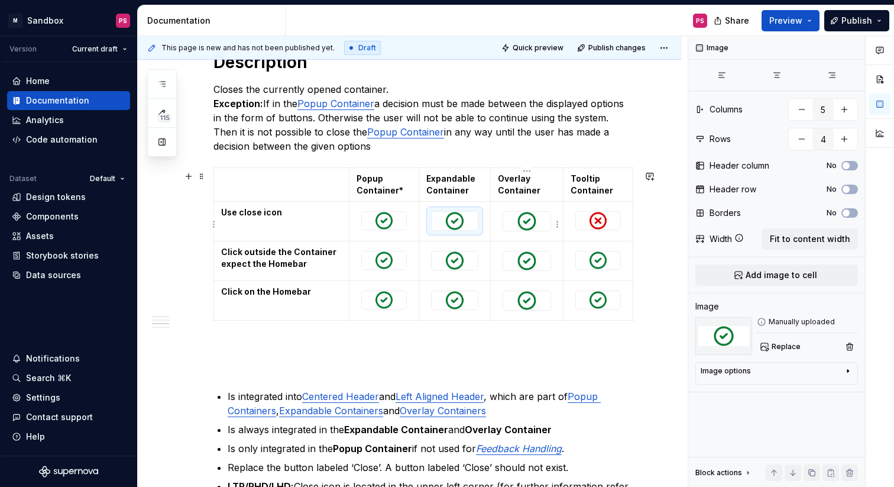
click at [524, 219] on img at bounding box center [526, 221] width 47 height 19
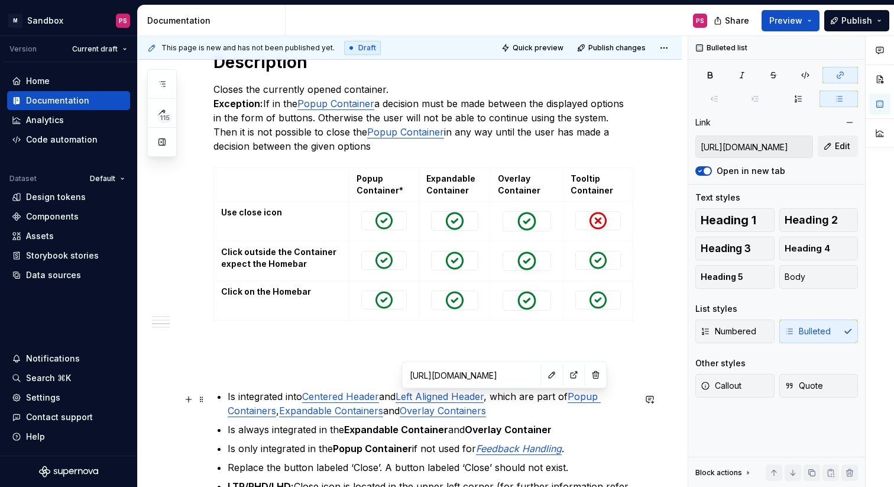
click at [484, 393] on link "Left Aligned Header" at bounding box center [440, 396] width 88 height 12
click at [442, 344] on p at bounding box center [423, 346] width 421 height 14
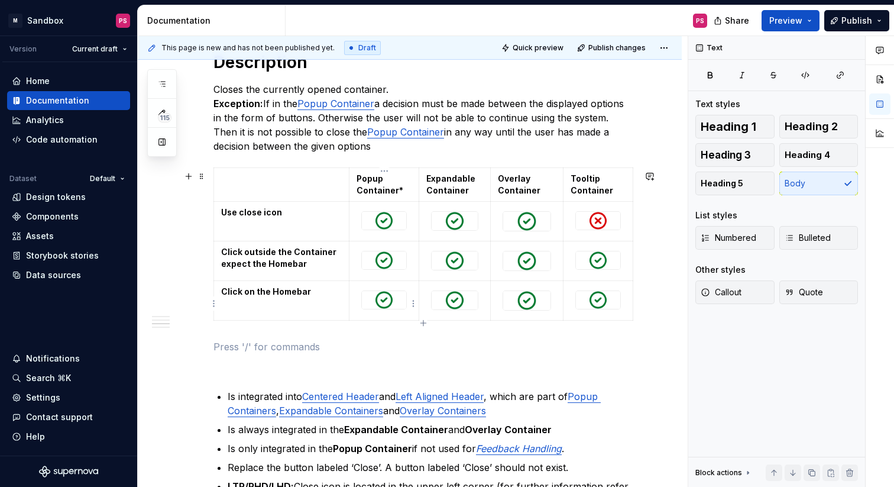
click at [387, 309] on img at bounding box center [384, 300] width 44 height 18
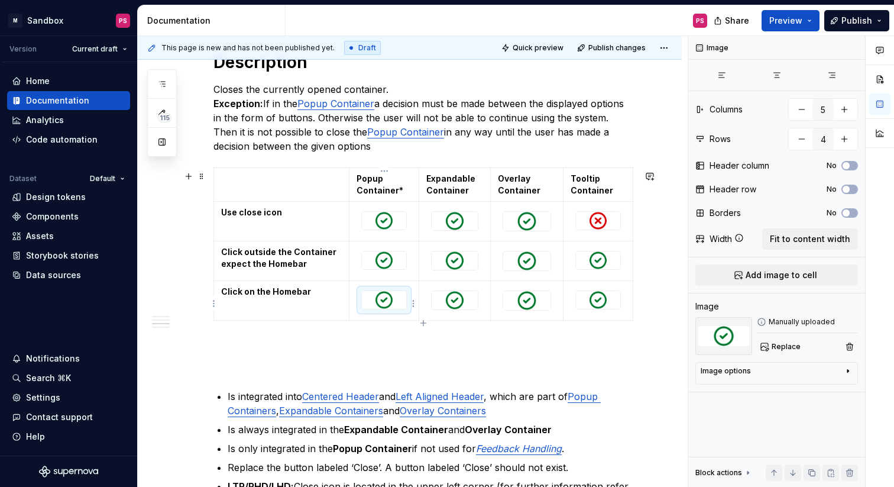
click at [393, 303] on img at bounding box center [384, 300] width 44 height 18
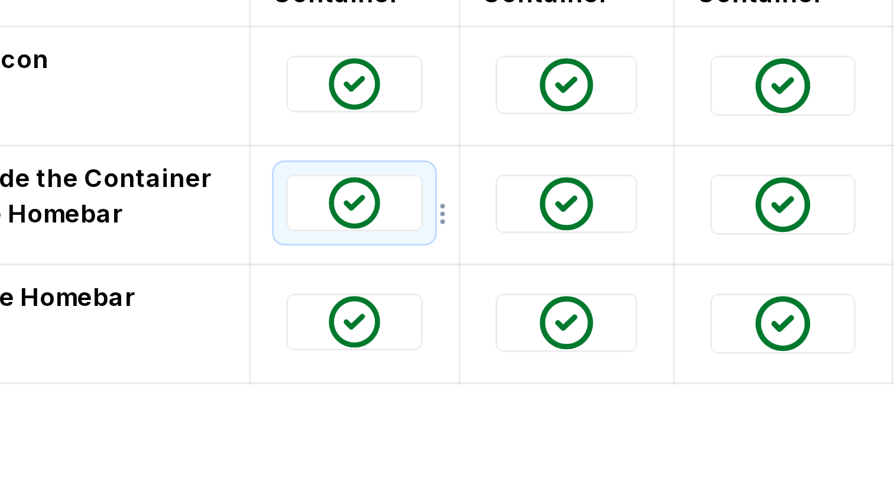
click at [390, 269] on img at bounding box center [384, 260] width 44 height 18
click at [400, 269] on img at bounding box center [384, 260] width 44 height 18
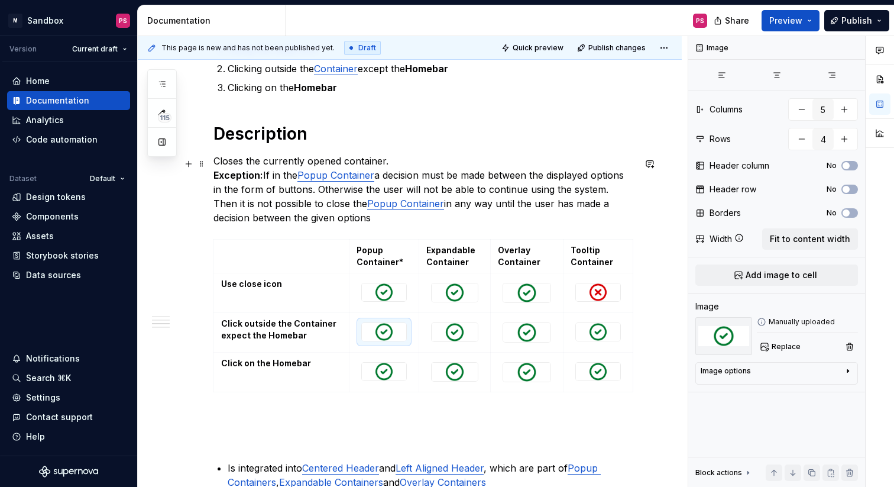
scroll to position [672, 0]
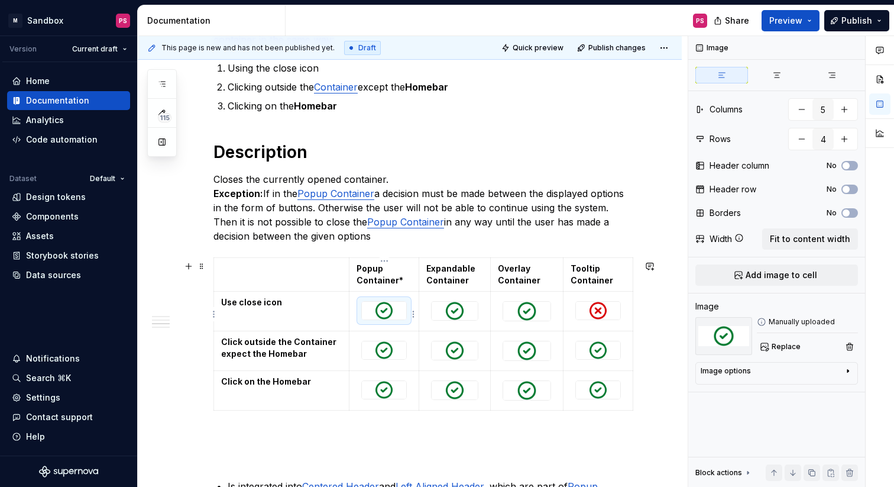
click at [395, 313] on img at bounding box center [384, 311] width 44 height 18
click at [786, 271] on span "Add image to cell" at bounding box center [782, 275] width 72 height 12
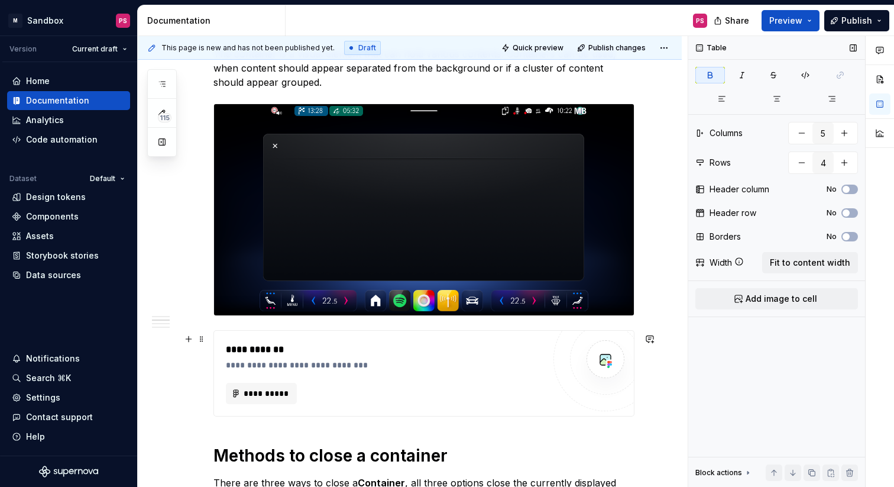
scroll to position [202, 0]
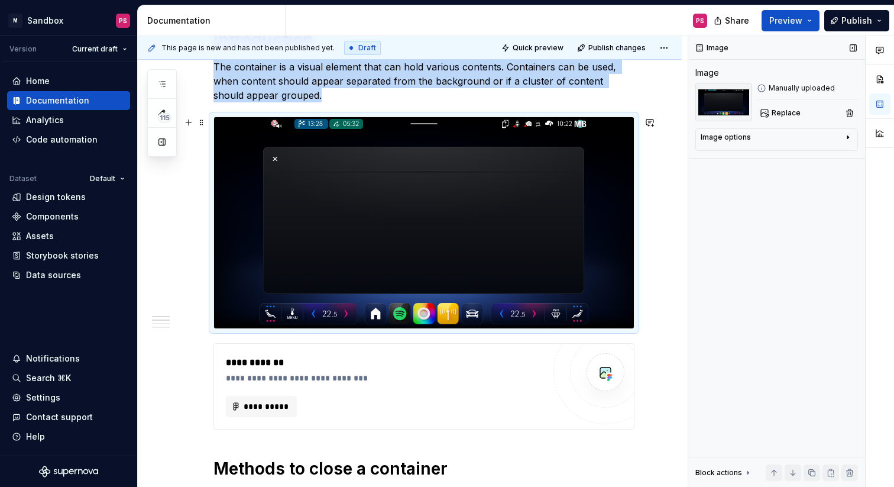
click at [285, 251] on img at bounding box center [424, 222] width 420 height 211
click at [769, 144] on div "Image options" at bounding box center [772, 139] width 143 height 14
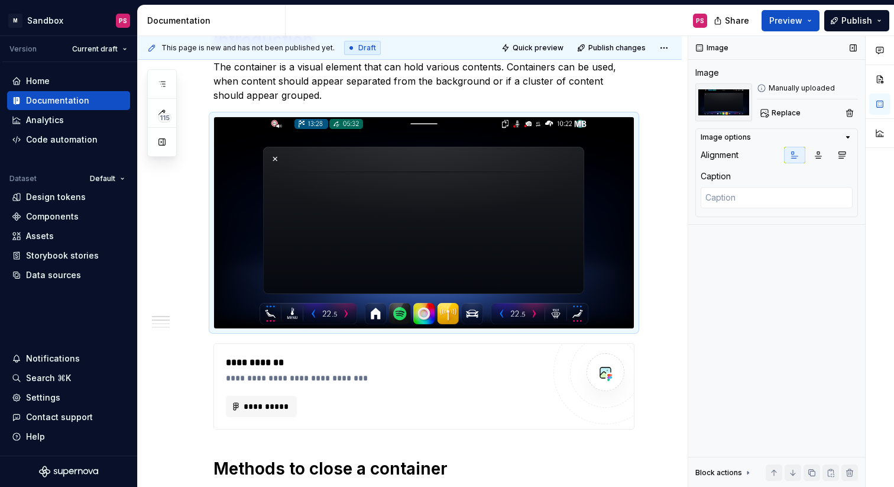
click at [821, 127] on div "Image Image Manually uploaded Replace Image options Alignment Caption Block act…" at bounding box center [776, 261] width 177 height 451
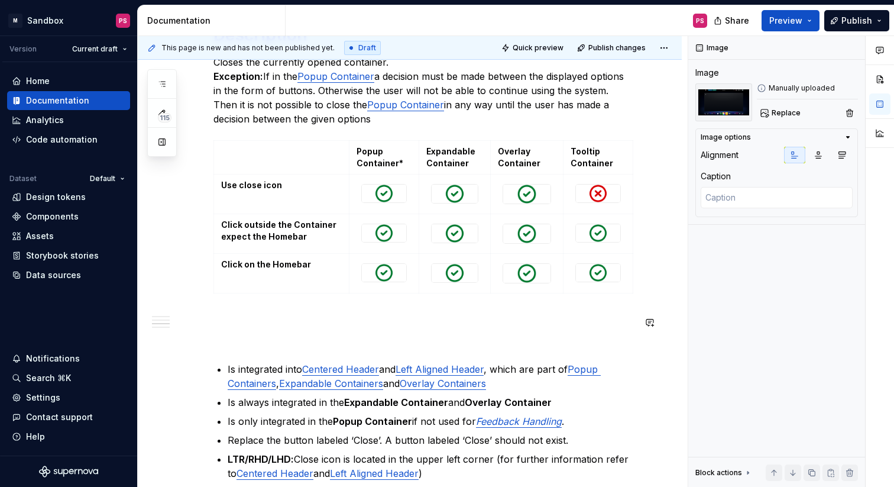
scroll to position [765, 0]
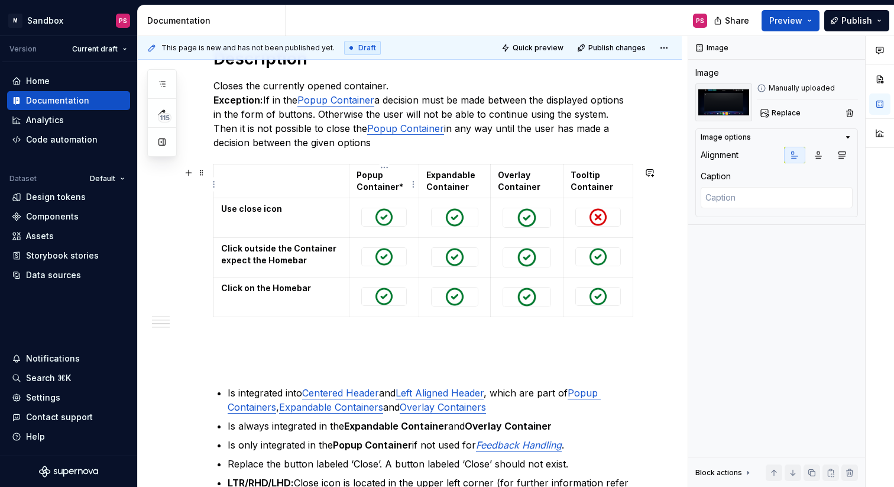
click at [400, 189] on strong "Popup Container*" at bounding box center [380, 181] width 47 height 22
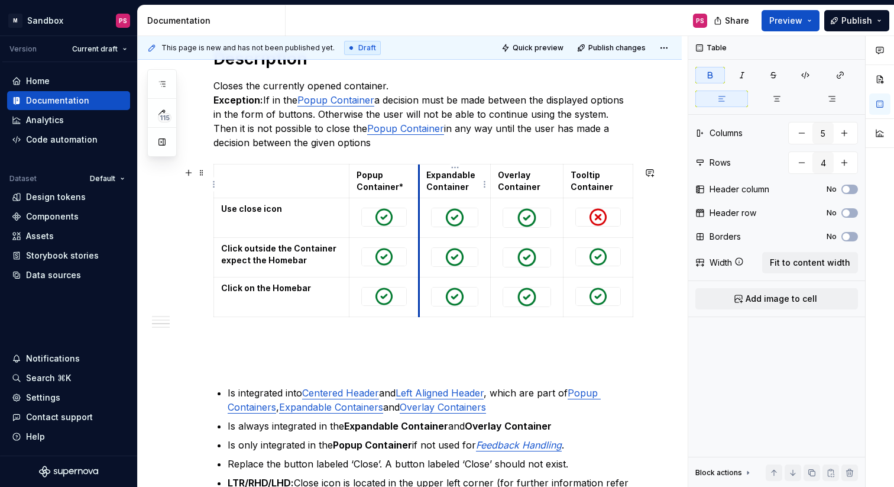
click at [419, 178] on td "Expandable Container" at bounding box center [455, 181] width 72 height 34
click at [349, 193] on td "Popup Container*" at bounding box center [384, 181] width 70 height 34
click at [632, 192] on td "Tooltip Container" at bounding box center [599, 181] width 70 height 34
click at [652, 216] on div "**********" at bounding box center [410, 142] width 544 height 1410
click at [564, 169] on td "Tooltip Container" at bounding box center [599, 181] width 70 height 34
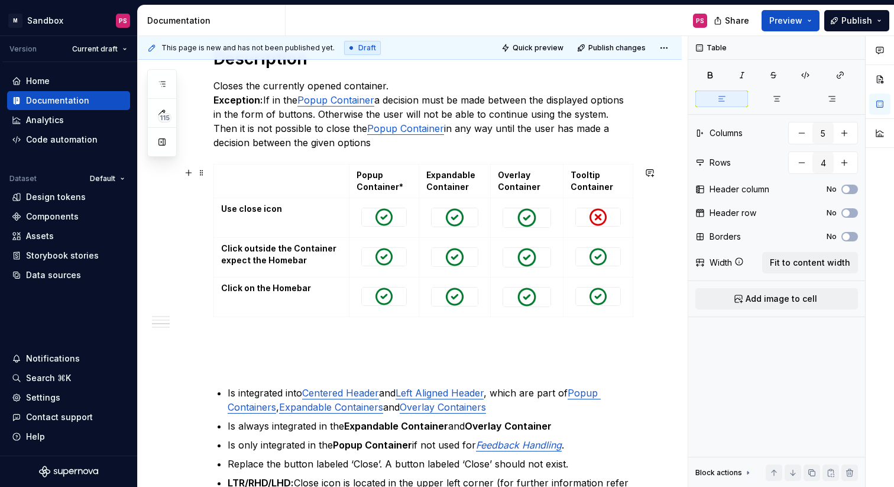
click at [595, 167] on table "Popup Container* Expandable Container Overlay Container Tooltip Container Use c…" at bounding box center [423, 240] width 420 height 153
click at [600, 169] on html "× M Sandbox PS Version Current draft Home Documentation Analytics Code automati…" at bounding box center [447, 243] width 894 height 487
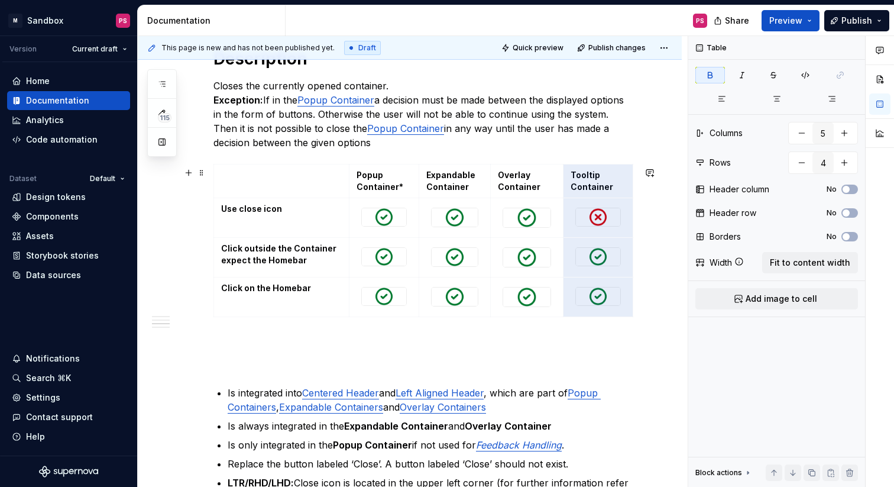
click at [558, 130] on html "× M Sandbox PS Version Current draft Home Documentation Analytics Code automati…" at bounding box center [447, 243] width 894 height 487
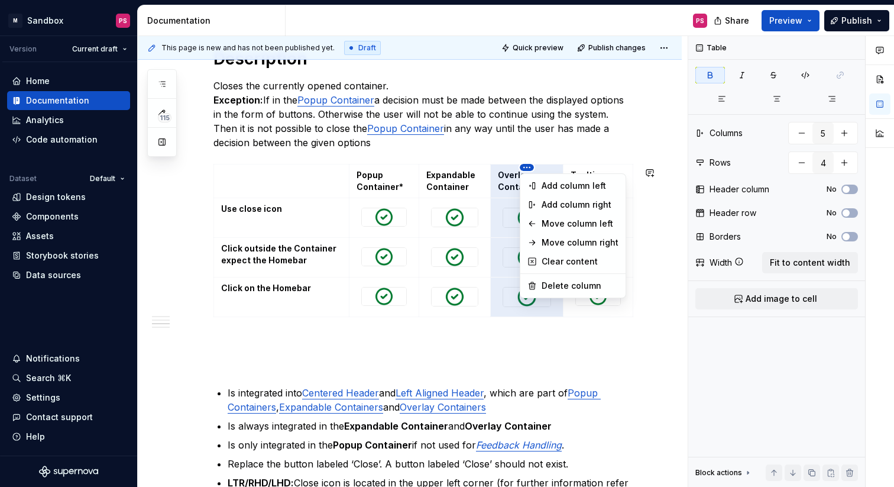
click at [527, 164] on html "× M Sandbox PS Version Current draft Home Documentation Analytics Code automati…" at bounding box center [447, 243] width 894 height 487
click at [825, 264] on div "Comments Open comments No comments yet Select ‘Comment’ from the block context …" at bounding box center [791, 261] width 206 height 451
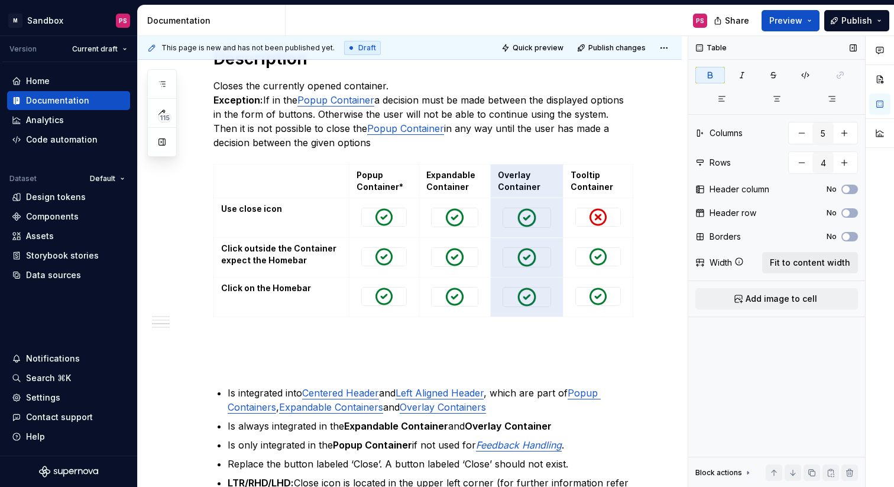
click at [805, 265] on span "Fit to content width" at bounding box center [810, 263] width 80 height 12
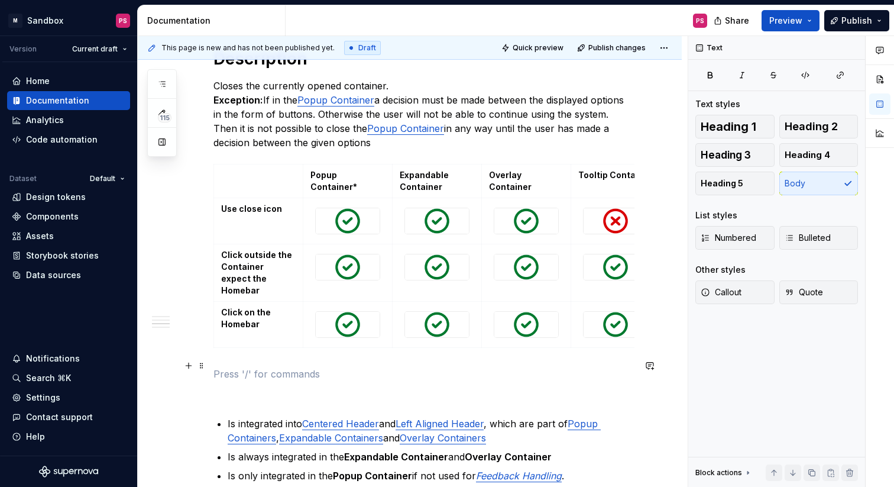
click at [269, 371] on p at bounding box center [423, 374] width 421 height 14
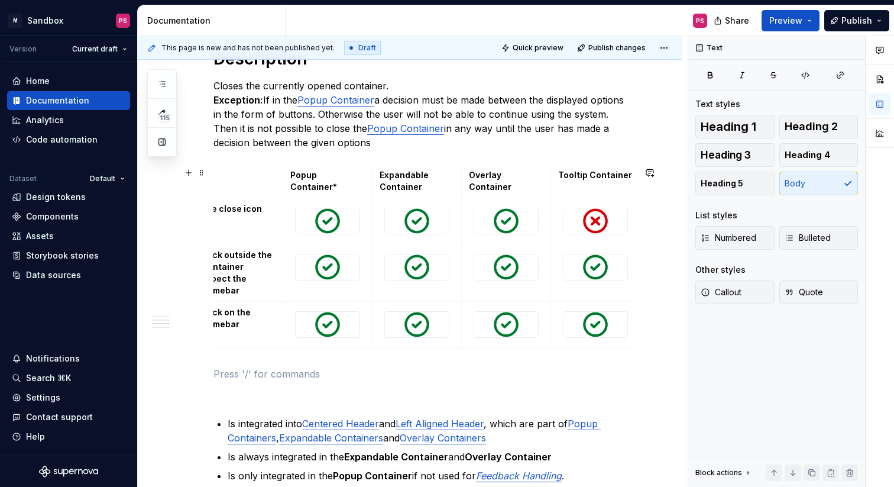
scroll to position [0, 0]
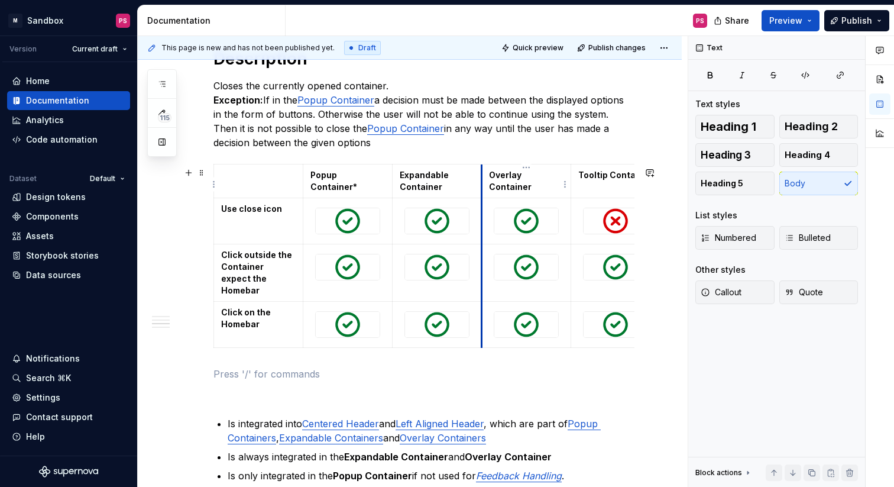
click at [481, 169] on td "Overlay Container" at bounding box center [525, 181] width 89 height 34
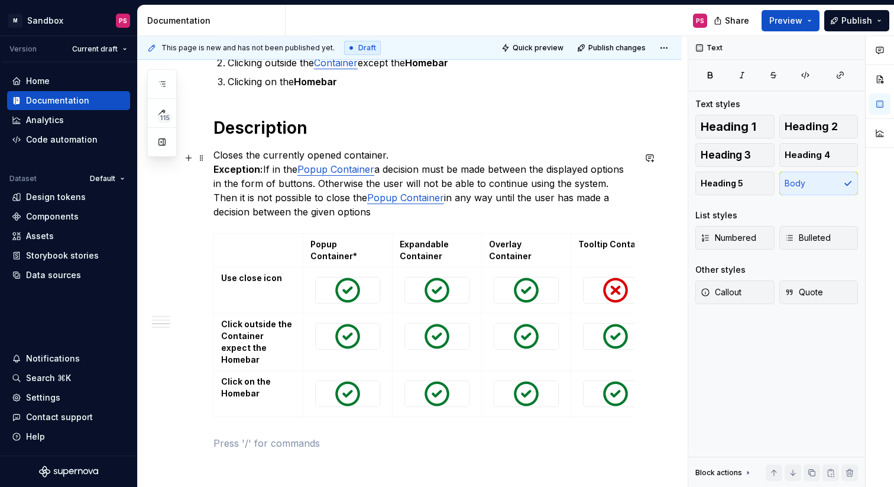
scroll to position [686, 0]
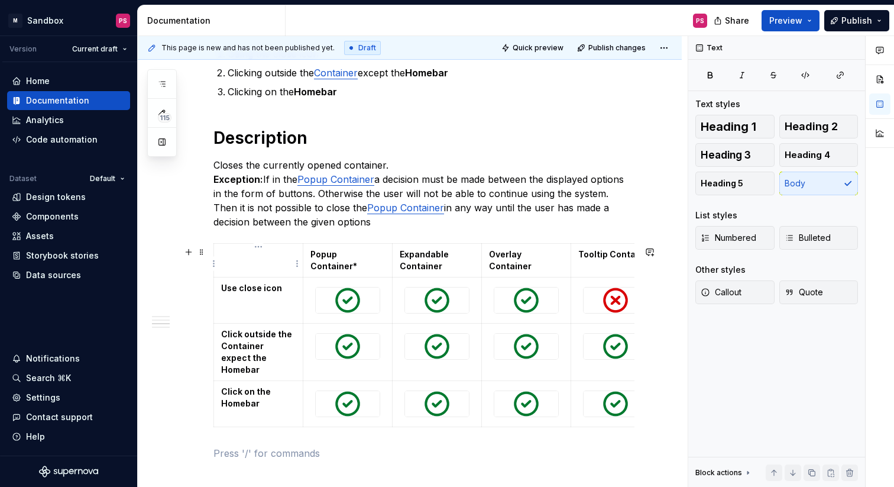
click at [231, 263] on td at bounding box center [258, 261] width 89 height 34
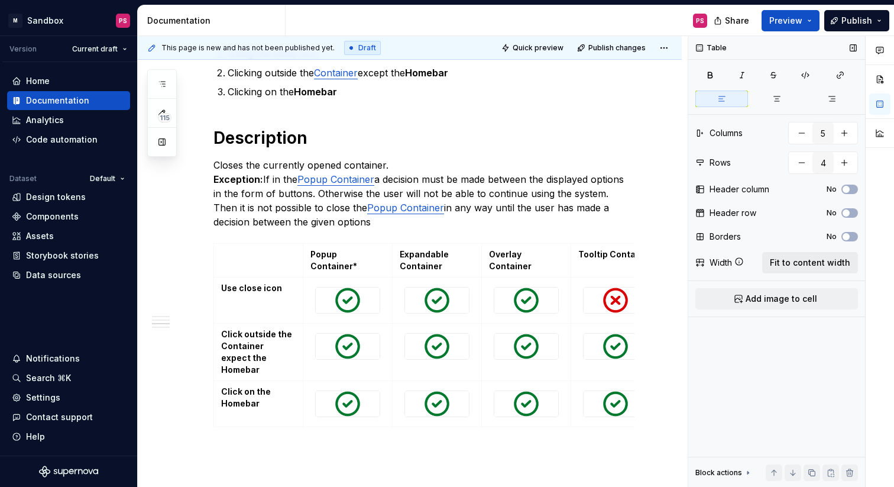
click at [794, 261] on span "Fit to content width" at bounding box center [810, 263] width 80 height 12
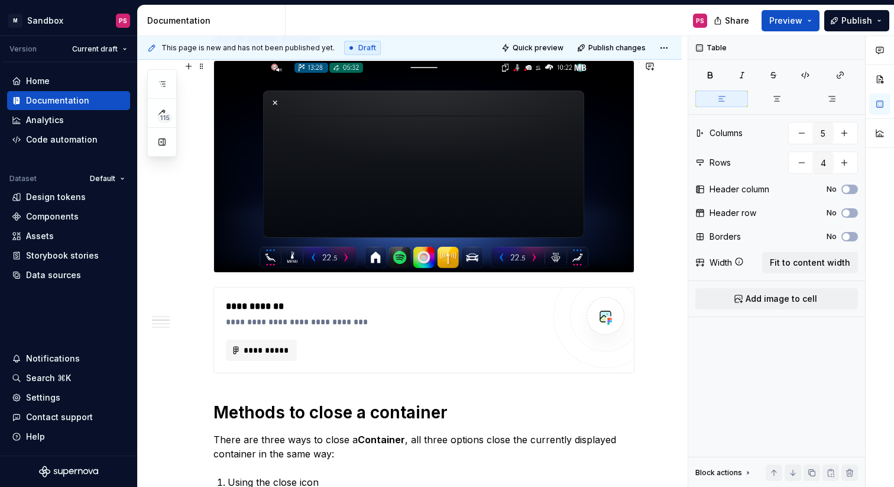
scroll to position [277, 0]
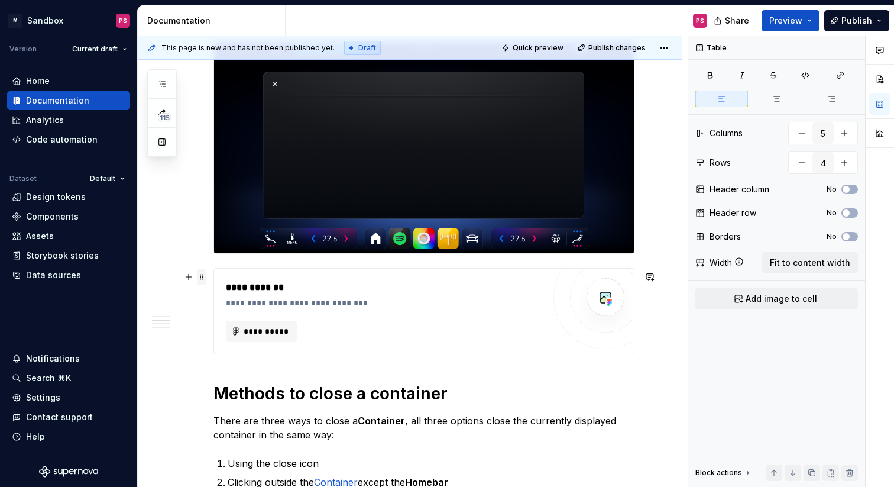
click at [205, 280] on span at bounding box center [201, 276] width 9 height 17
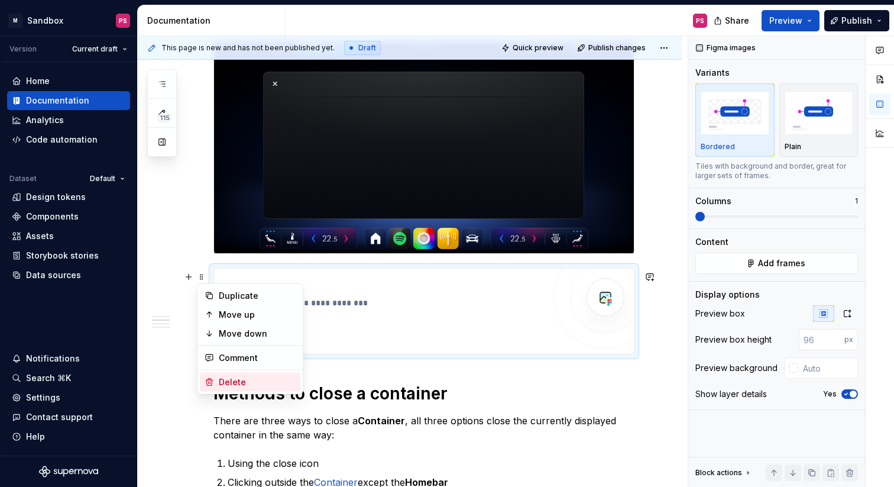
click at [254, 384] on div "Delete" at bounding box center [257, 382] width 77 height 12
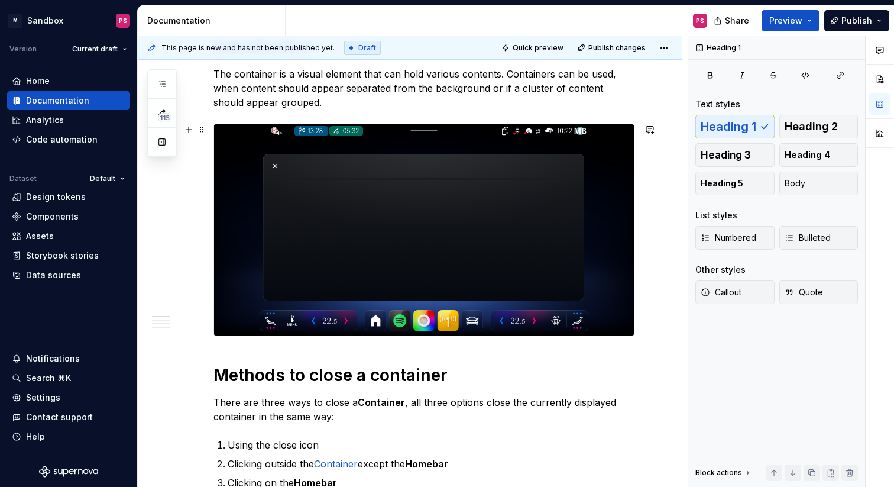
scroll to position [0, 0]
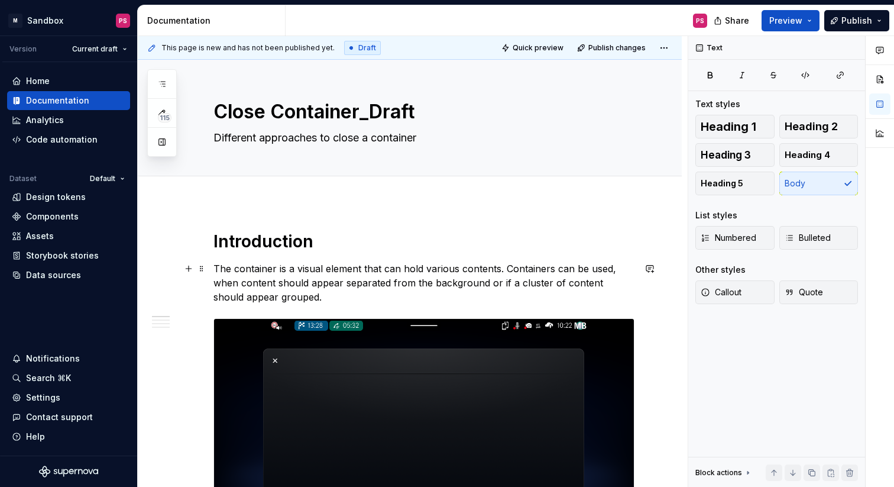
click at [269, 283] on p "The container is a visual element that can hold various contents. Containers ca…" at bounding box center [423, 282] width 421 height 43
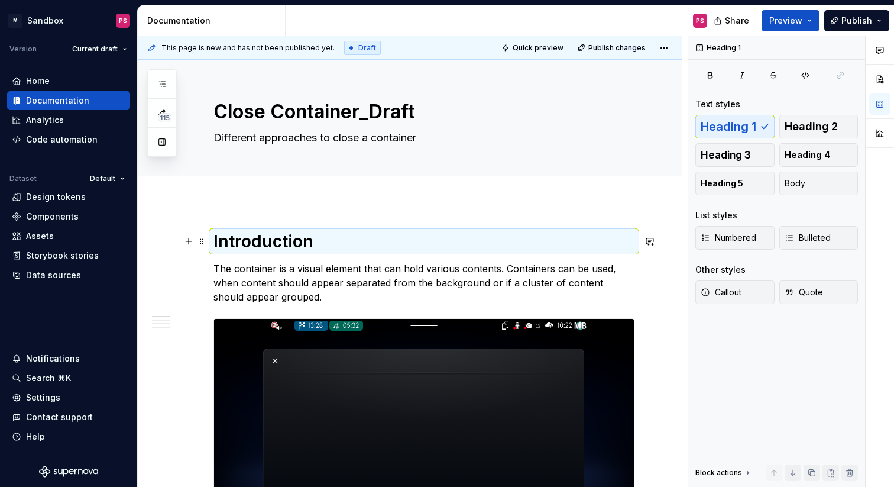
click at [215, 251] on h1 "Introduction" at bounding box center [423, 241] width 421 height 21
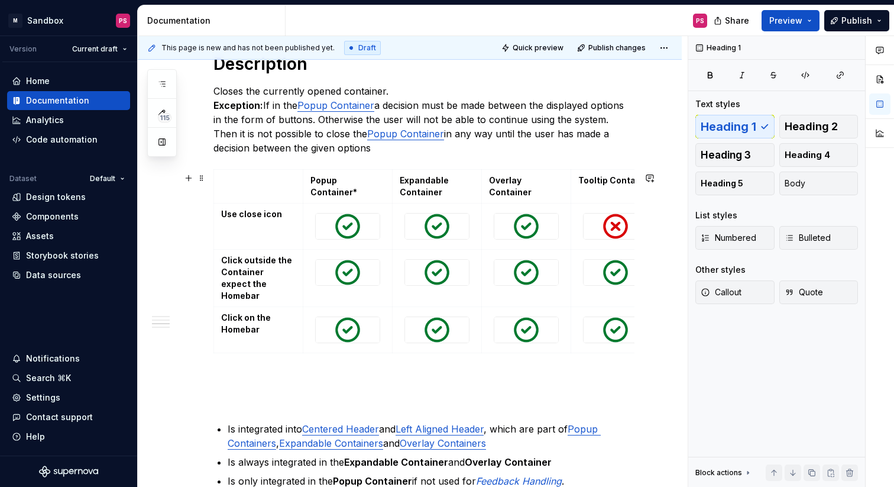
scroll to position [660, 0]
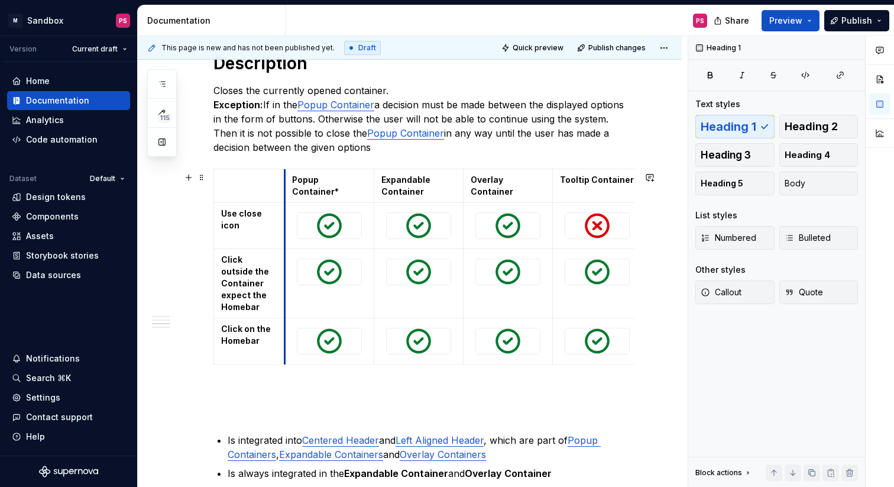
drag, startPoint x: 303, startPoint y: 241, endPoint x: 284, endPoint y: 241, distance: 18.3
click at [284, 241] on td at bounding box center [328, 226] width 89 height 46
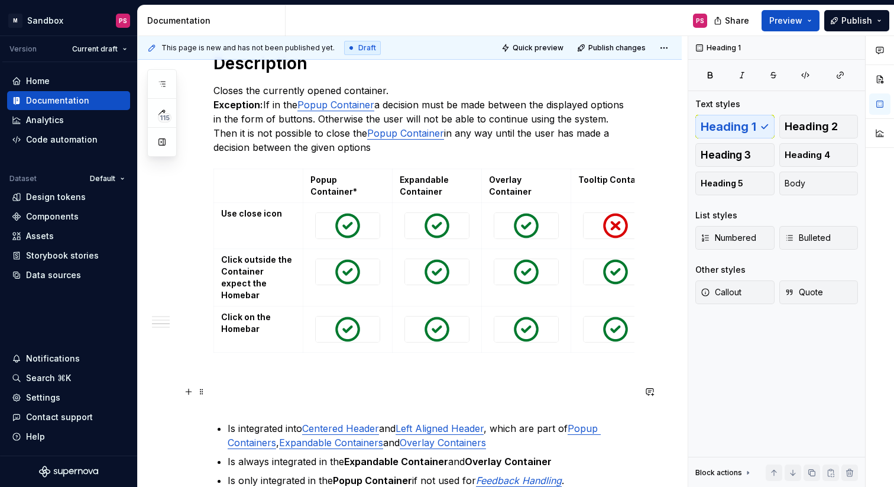
click at [270, 393] on p at bounding box center [423, 400] width 421 height 14
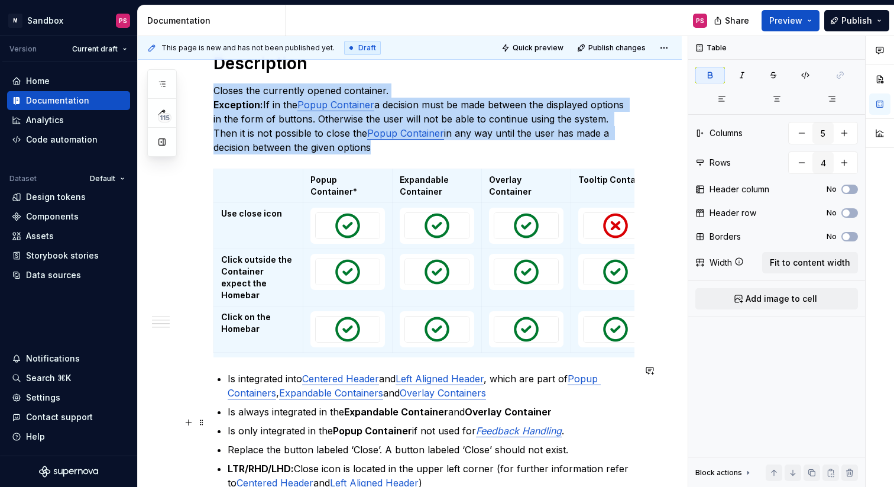
click at [654, 423] on div "Introduction The container is a visual element that can hold various contents. …" at bounding box center [410, 187] width 544 height 1291
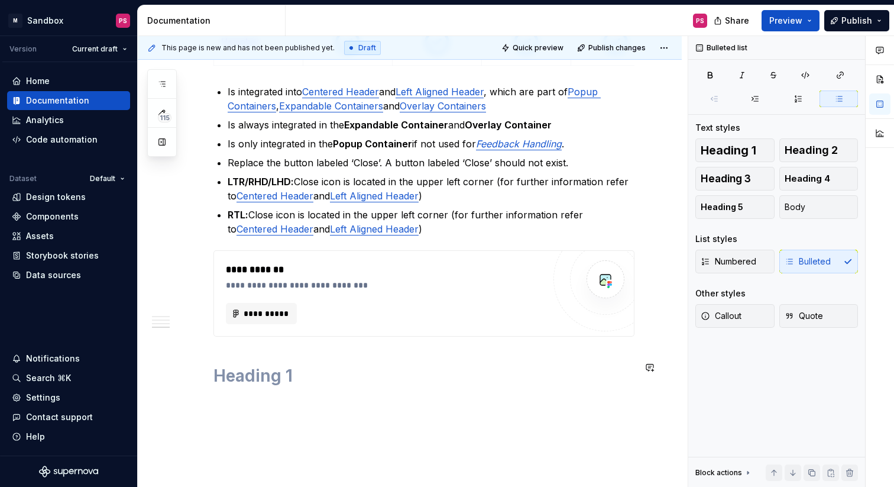
scroll to position [947, 0]
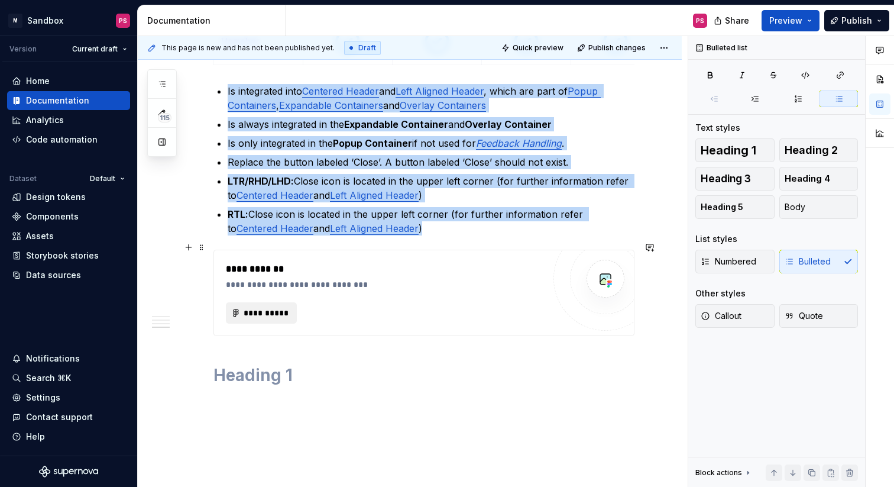
click at [284, 307] on span "**********" at bounding box center [266, 313] width 46 height 12
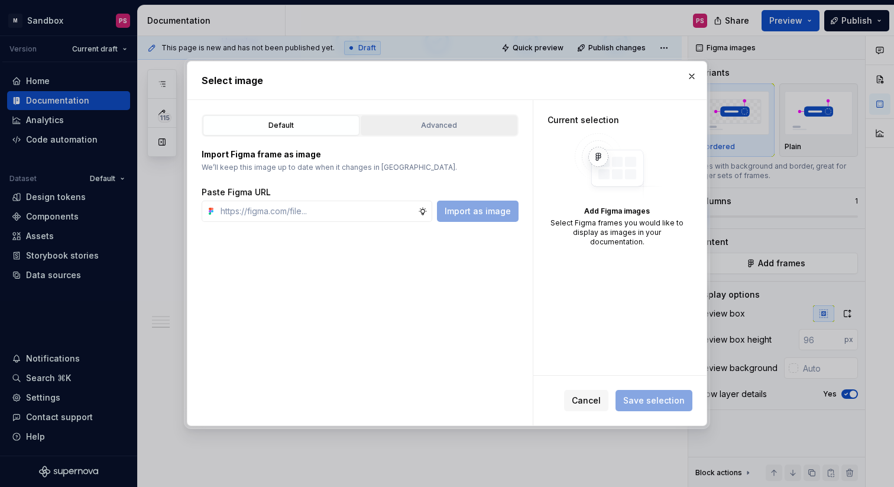
click at [433, 125] on div "Advanced" at bounding box center [439, 125] width 148 height 12
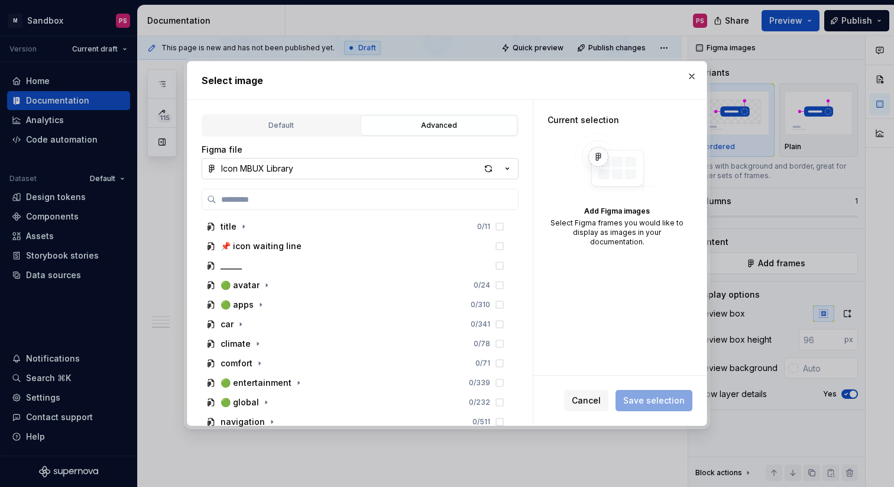
click at [440, 174] on button "Icon MBUX Library" at bounding box center [360, 168] width 317 height 21
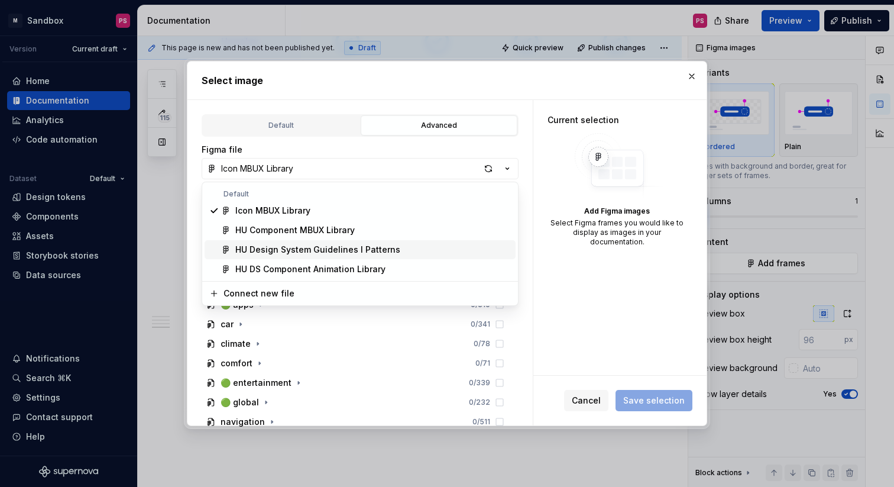
click at [409, 250] on div "HU Design System Guidelines l Patterns" at bounding box center [373, 250] width 276 height 12
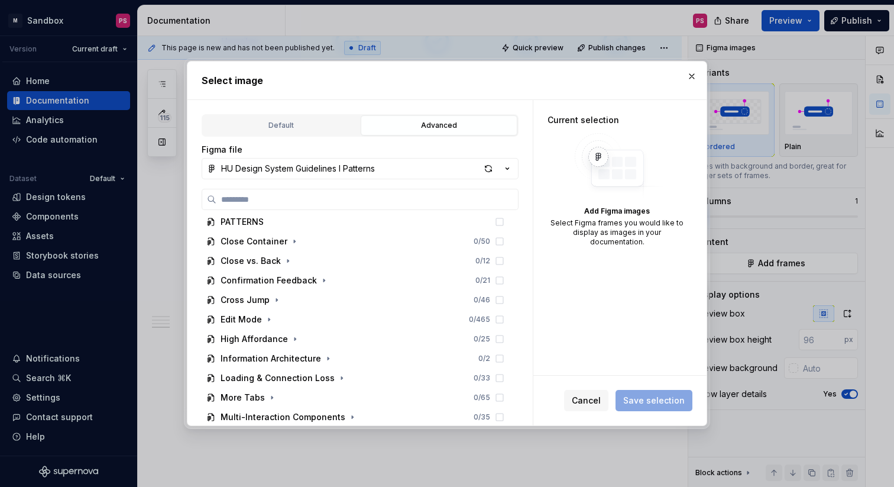
scroll to position [298, 0]
click at [292, 242] on icon "button" at bounding box center [294, 240] width 9 height 9
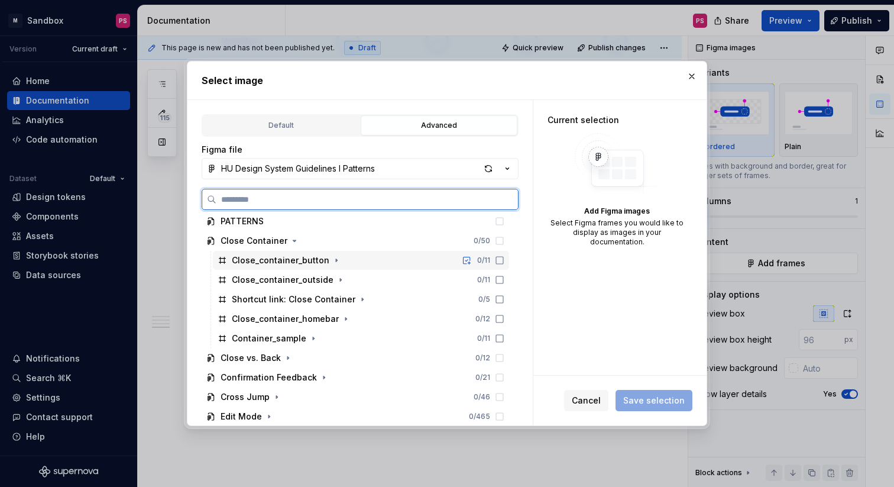
click at [504, 257] on icon at bounding box center [499, 259] width 9 height 9
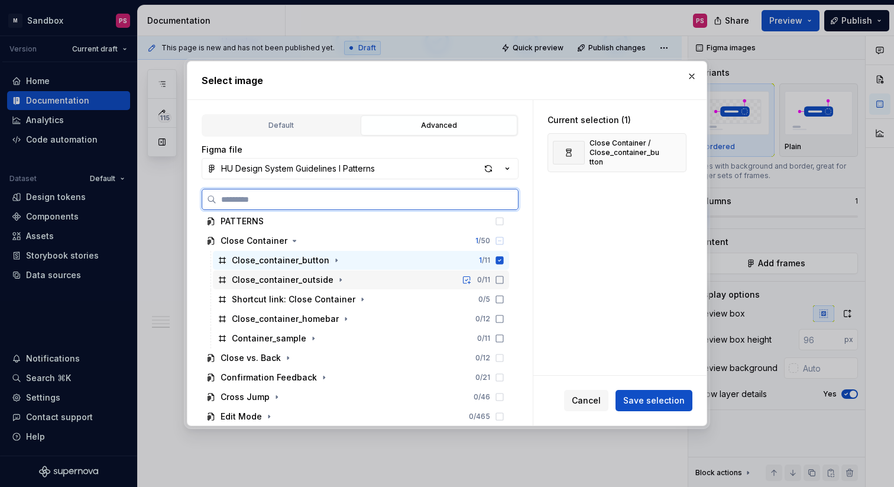
click at [504, 280] on icon at bounding box center [499, 279] width 9 height 9
click at [504, 319] on icon at bounding box center [499, 318] width 9 height 9
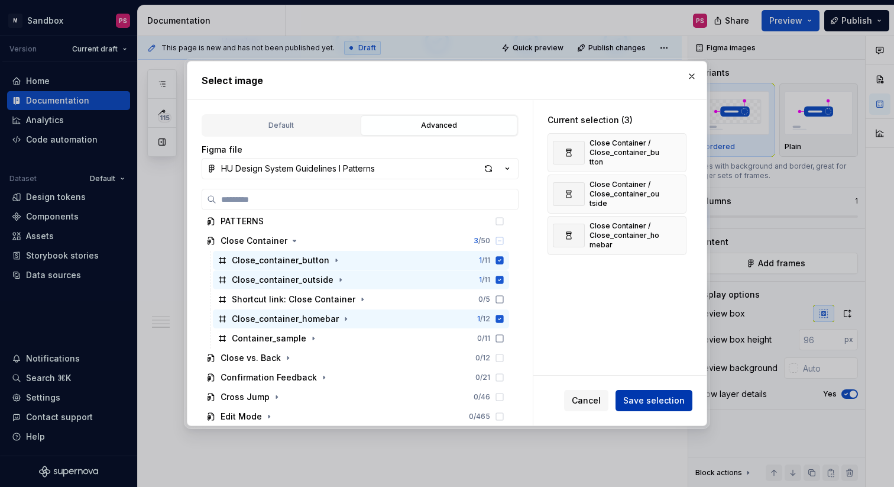
click at [663, 402] on span "Save selection" at bounding box center [653, 400] width 61 height 12
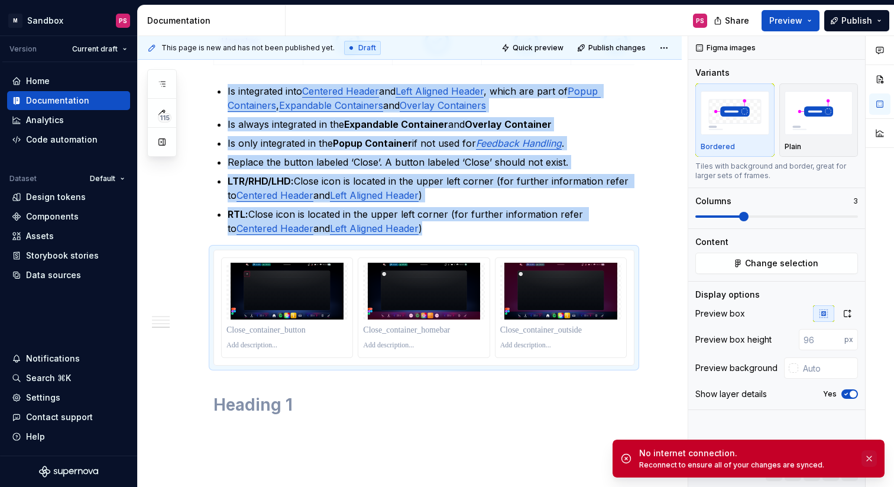
click at [870, 458] on button "button" at bounding box center [869, 458] width 15 height 17
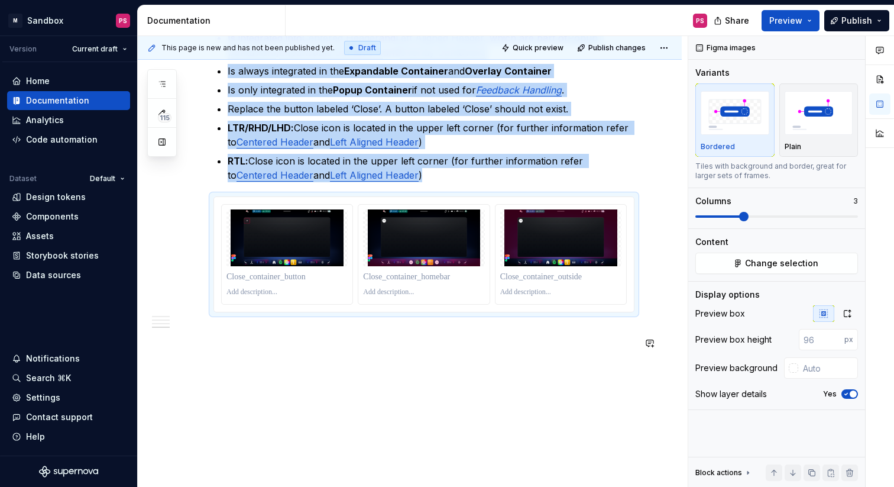
scroll to position [1008, 0]
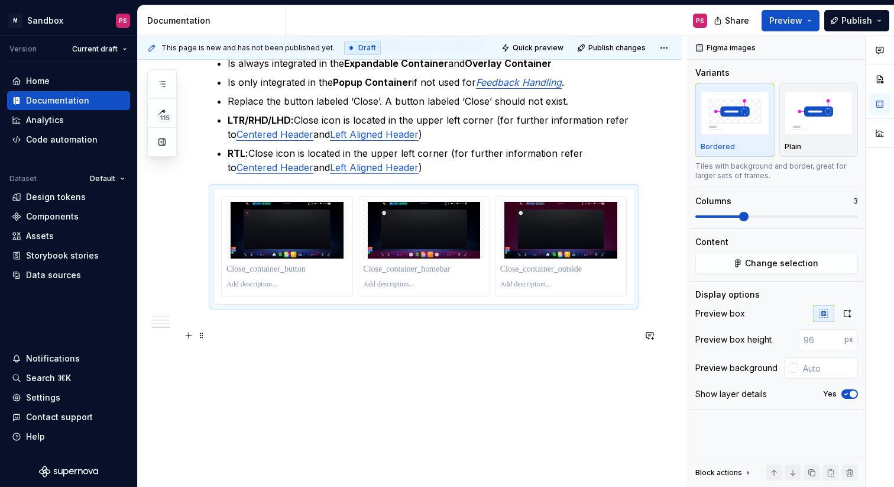
click at [509, 339] on h1 at bounding box center [423, 343] width 421 height 21
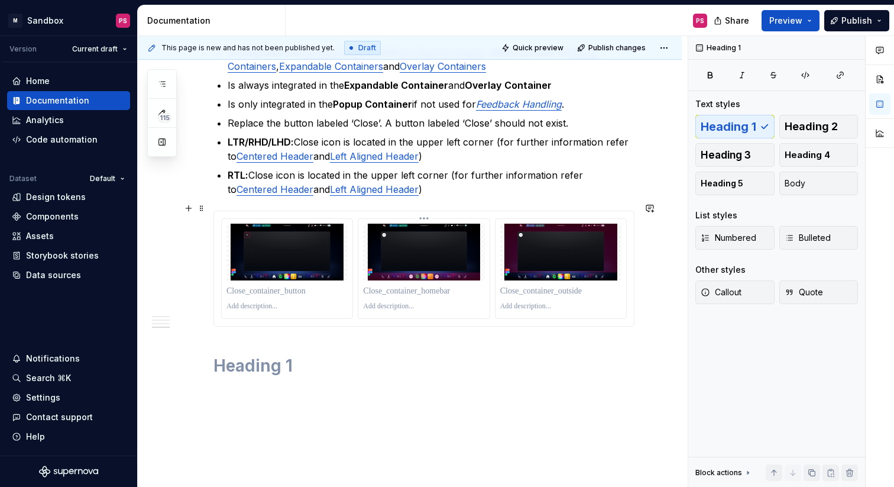
scroll to position [1027, 0]
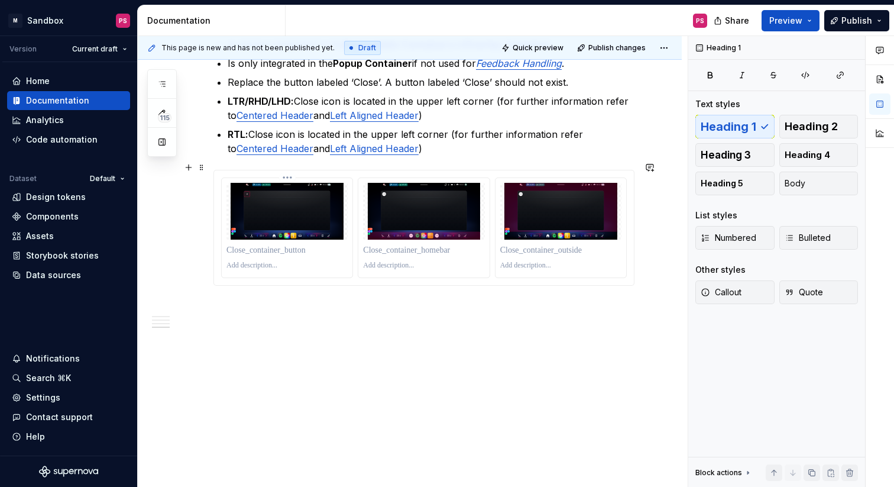
click at [319, 261] on p at bounding box center [286, 265] width 121 height 9
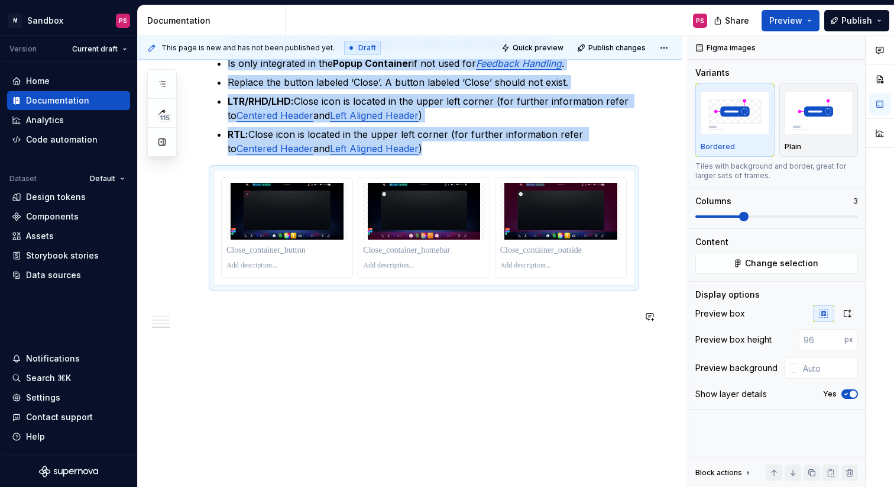
click at [332, 227] on img at bounding box center [286, 211] width 121 height 57
click at [811, 141] on div "Plain" at bounding box center [819, 120] width 69 height 63
click at [749, 140] on div "Bordered" at bounding box center [735, 120] width 69 height 63
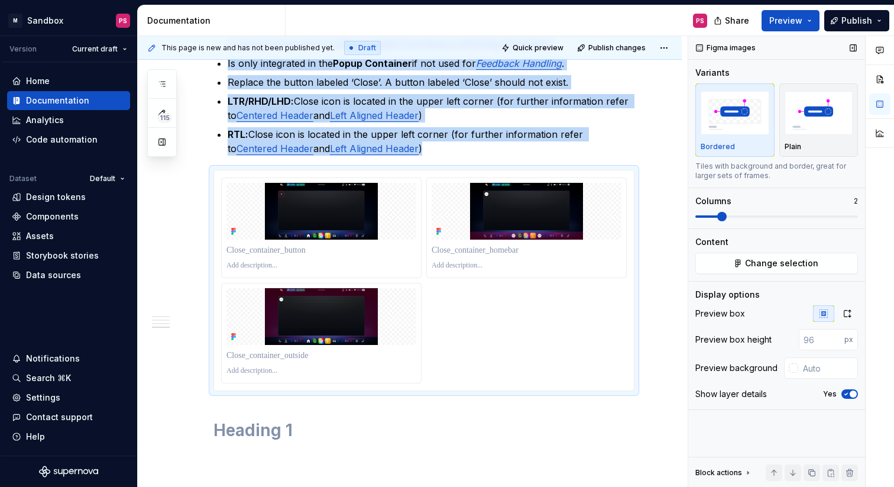
click at [721, 212] on span at bounding box center [721, 216] width 9 height 9
click at [790, 137] on div "Plain" at bounding box center [819, 120] width 69 height 63
click at [754, 124] on img "button" at bounding box center [735, 112] width 69 height 43
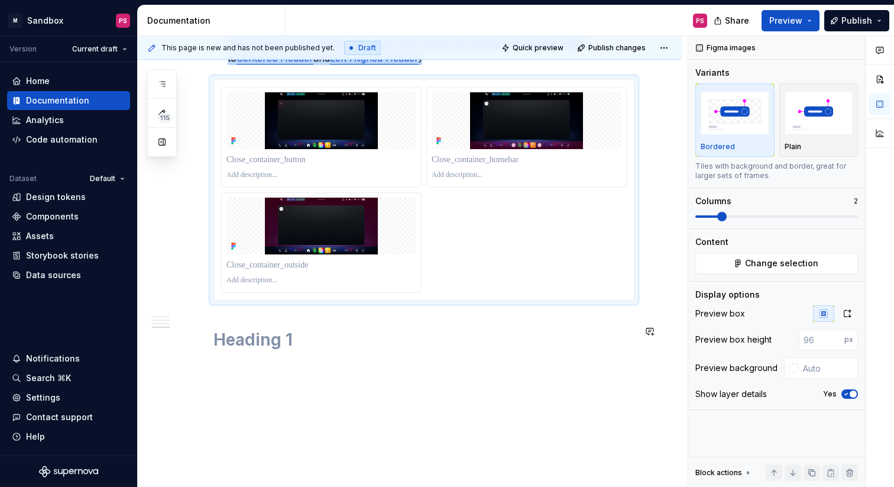
scroll to position [1121, 0]
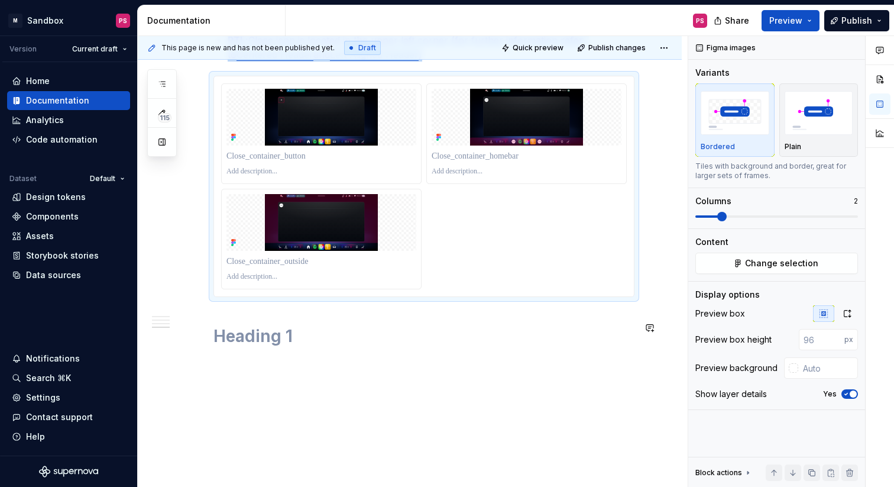
click at [244, 332] on h1 at bounding box center [423, 335] width 421 height 21
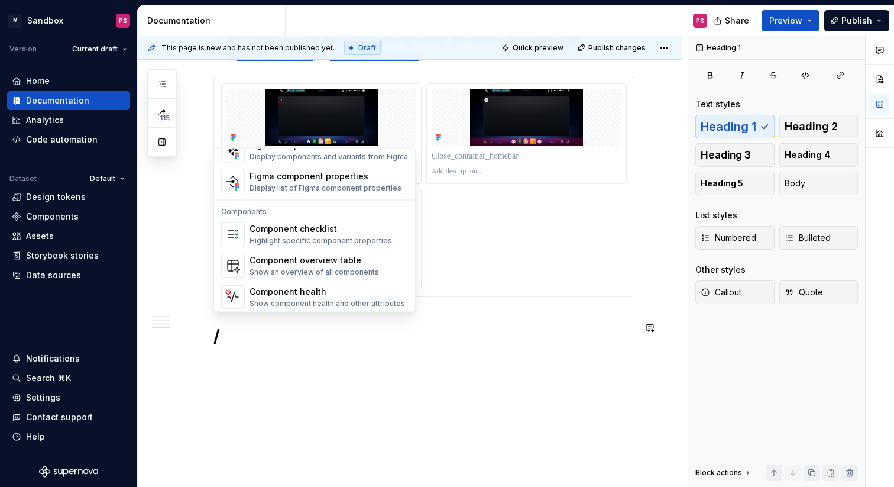
scroll to position [1177, 0]
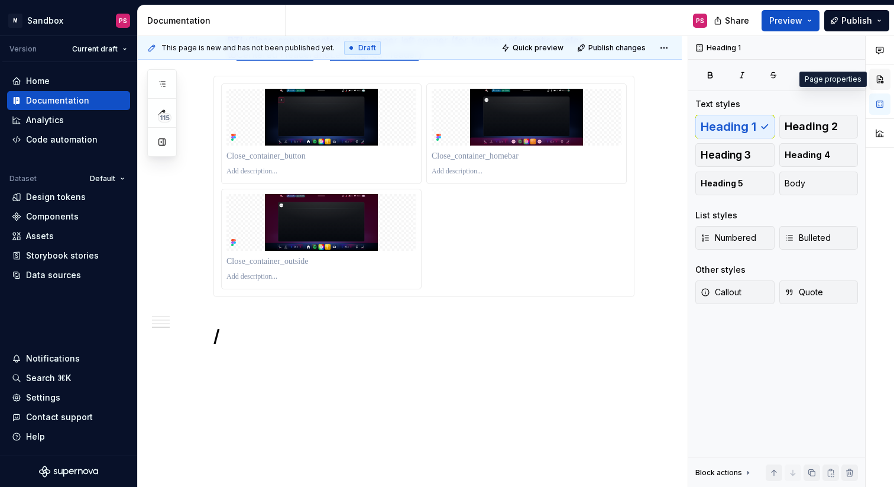
click at [882, 77] on button "button" at bounding box center [879, 79] width 21 height 21
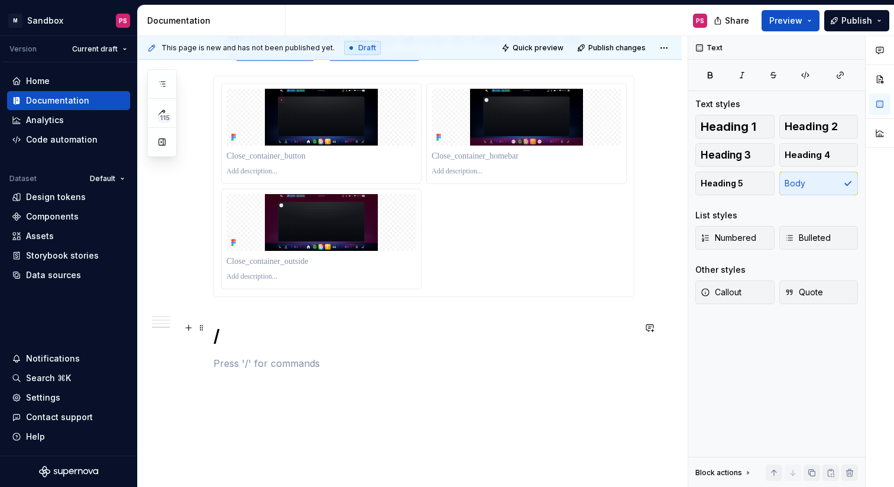
click at [278, 338] on h1 "/" at bounding box center [423, 335] width 421 height 21
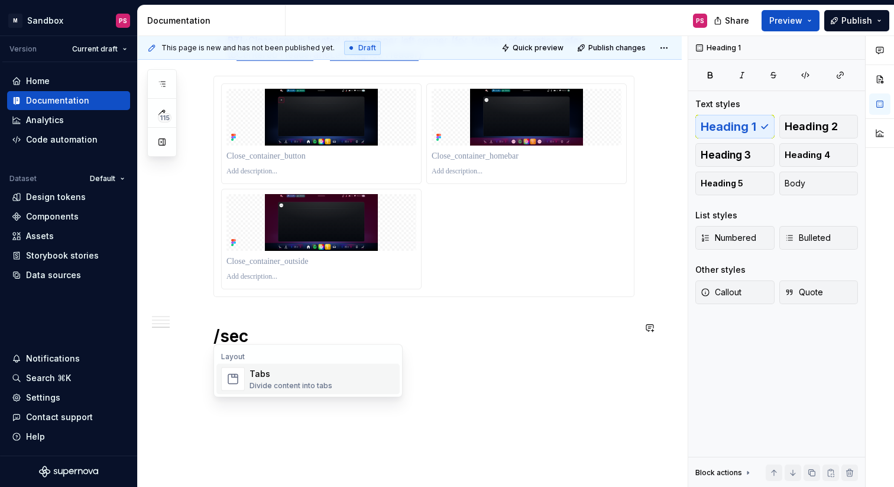
click at [274, 381] on div "Divide content into tabs" at bounding box center [291, 385] width 83 height 9
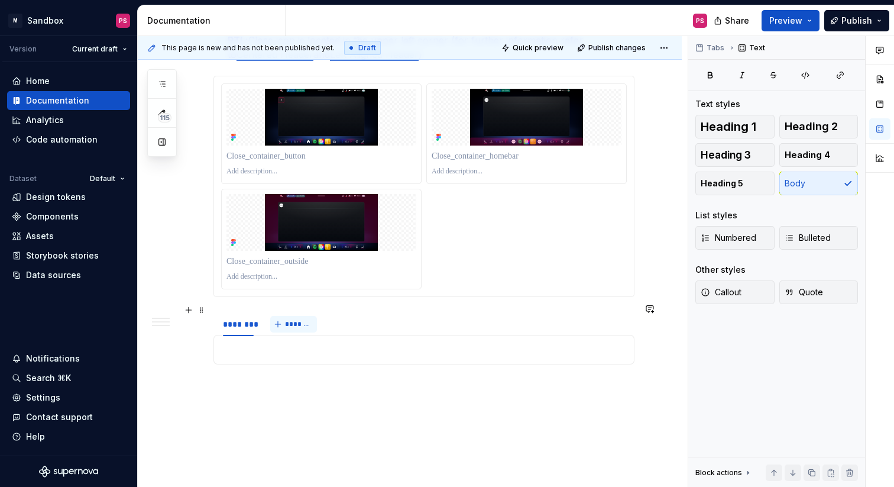
click at [283, 316] on button "*******" at bounding box center [293, 324] width 47 height 17
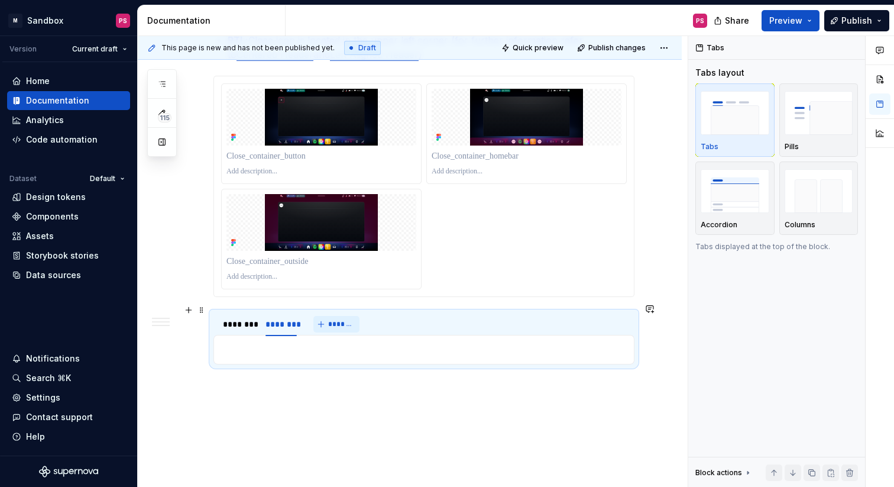
click at [347, 319] on span "*******" at bounding box center [341, 323] width 27 height 9
click at [258, 318] on div "********" at bounding box center [238, 324] width 40 height 17
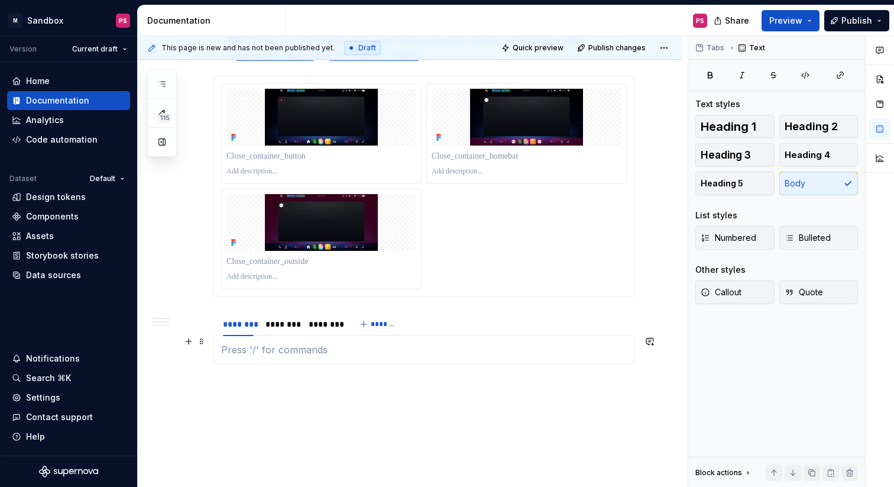
click at [261, 346] on p at bounding box center [424, 349] width 406 height 14
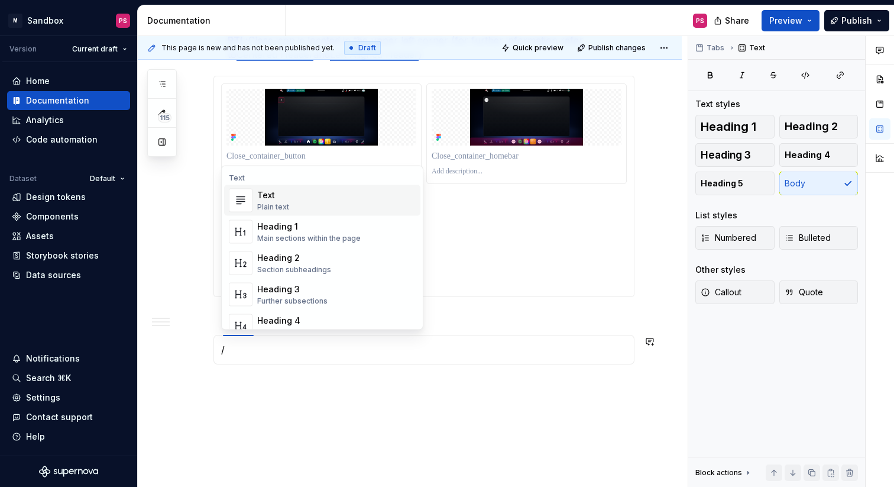
click at [261, 346] on p "/" at bounding box center [424, 349] width 406 height 14
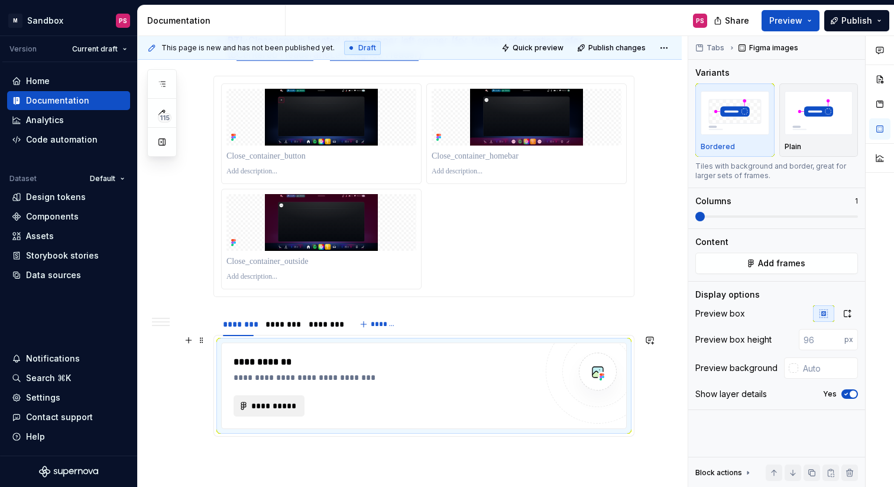
click at [283, 400] on span "**********" at bounding box center [274, 406] width 46 height 12
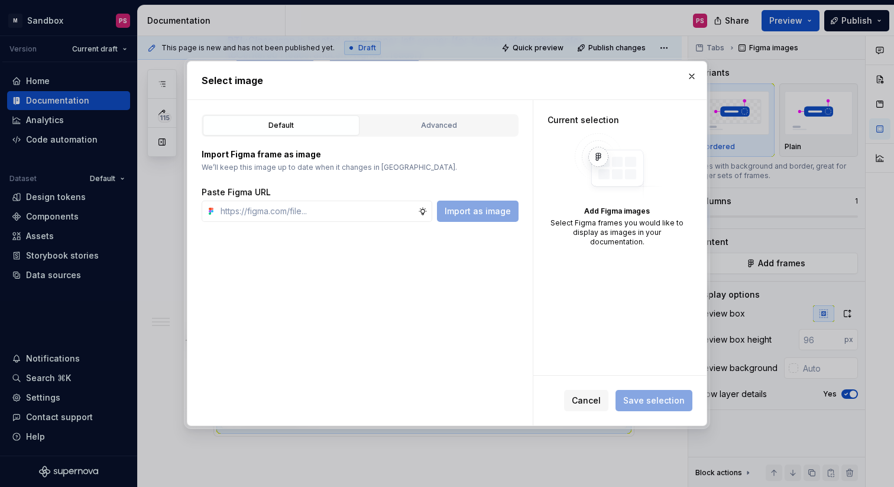
type textarea "*"
click at [422, 128] on div "Advanced" at bounding box center [439, 125] width 148 height 12
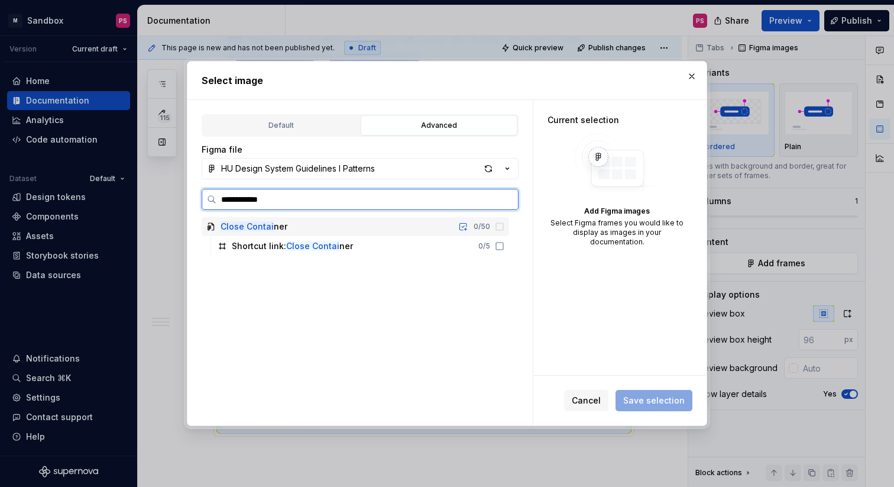
click at [313, 229] on div "Close Contai ner 0 / 50" at bounding box center [355, 226] width 307 height 19
type input "*****"
click at [223, 229] on mark "Close" at bounding box center [233, 226] width 24 height 10
click at [504, 225] on icon at bounding box center [499, 226] width 9 height 9
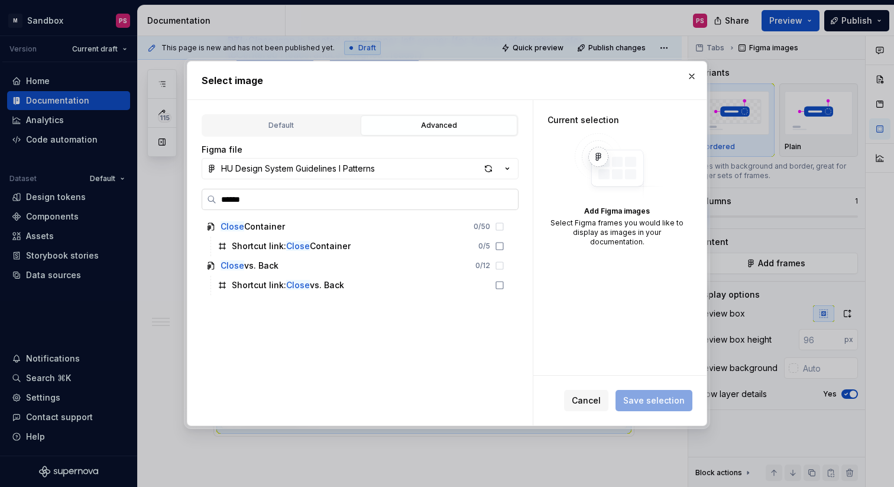
click at [509, 200] on input "*****" at bounding box center [367, 199] width 302 height 12
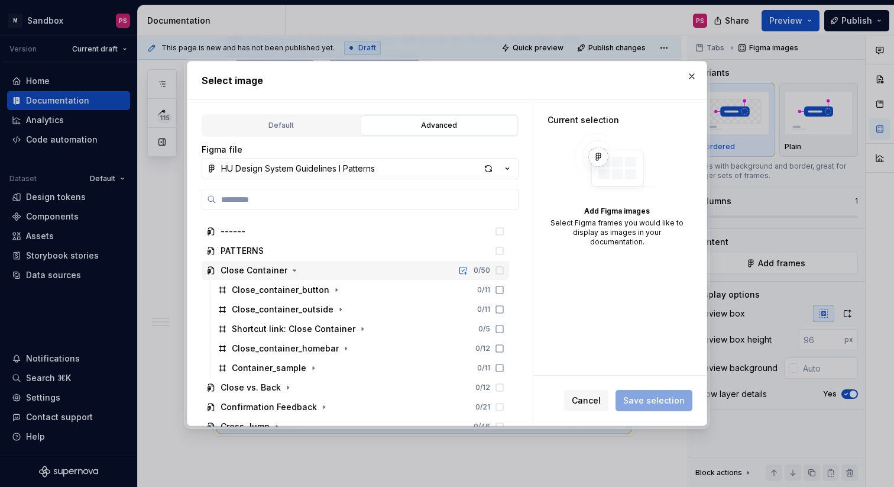
scroll to position [270, 0]
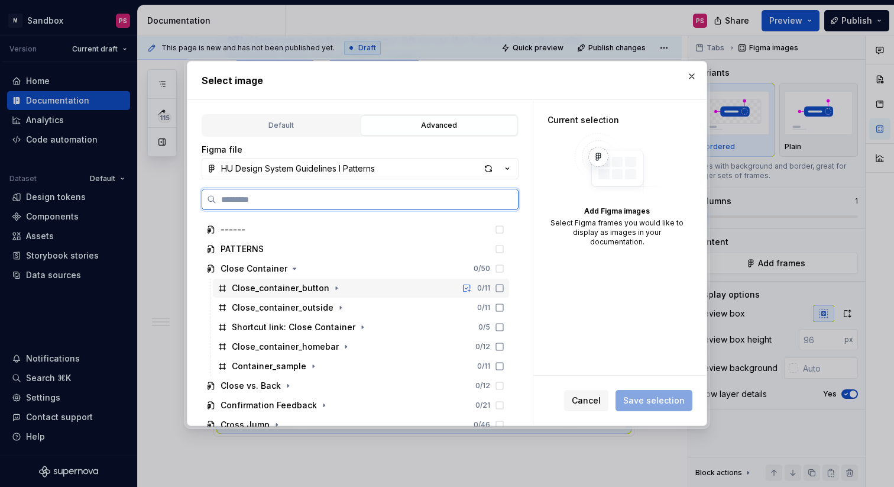
click at [504, 287] on icon at bounding box center [499, 287] width 9 height 9
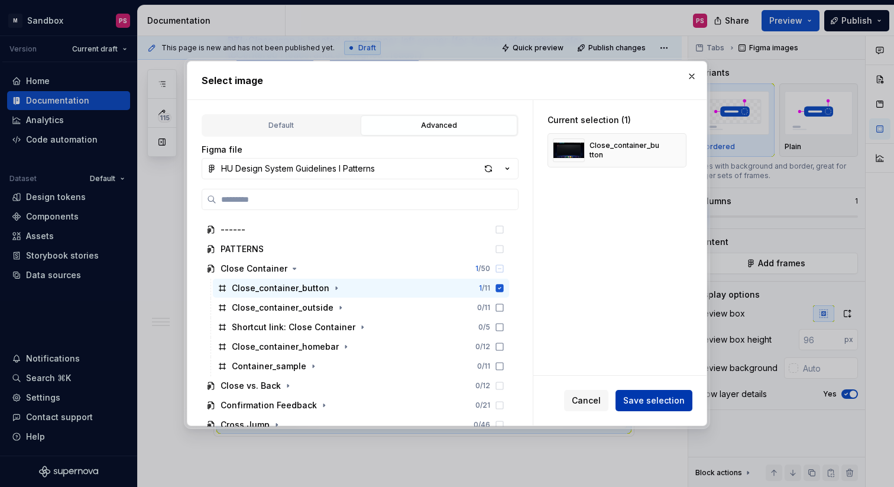
click at [653, 398] on span "Save selection" at bounding box center [653, 400] width 61 height 12
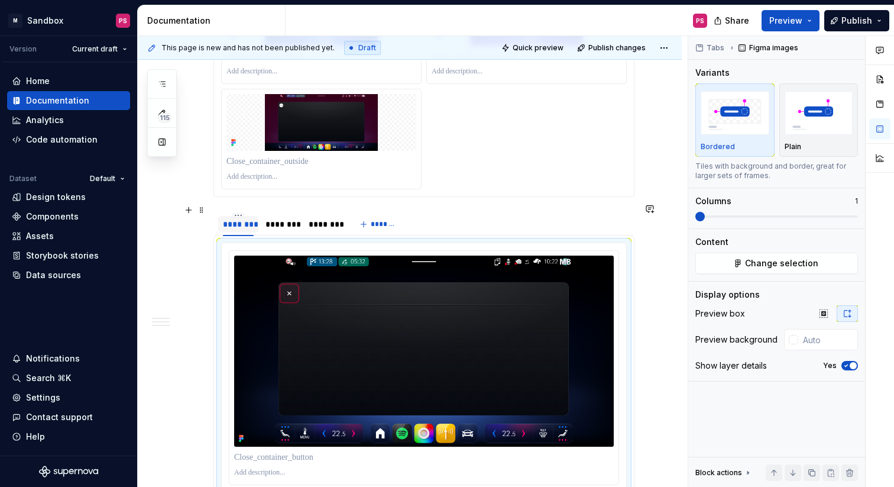
click at [242, 218] on div "********" at bounding box center [238, 224] width 31 height 12
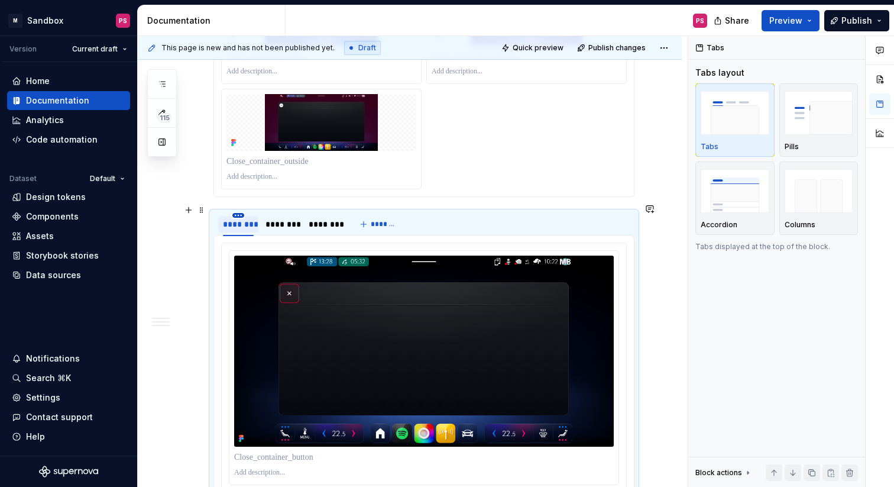
click at [239, 205] on html "× M Sandbox PS Version Current draft Home Documentation Analytics Code automati…" at bounding box center [447, 243] width 894 height 487
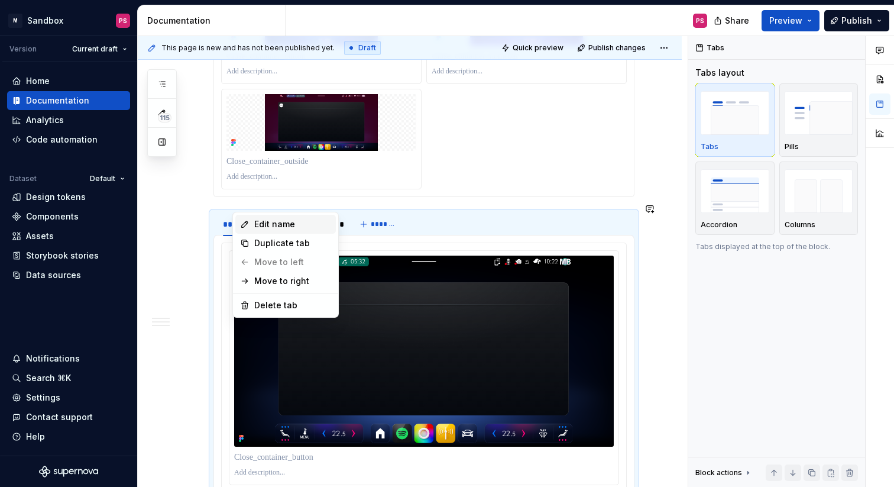
click at [260, 226] on div "Edit name" at bounding box center [292, 224] width 77 height 12
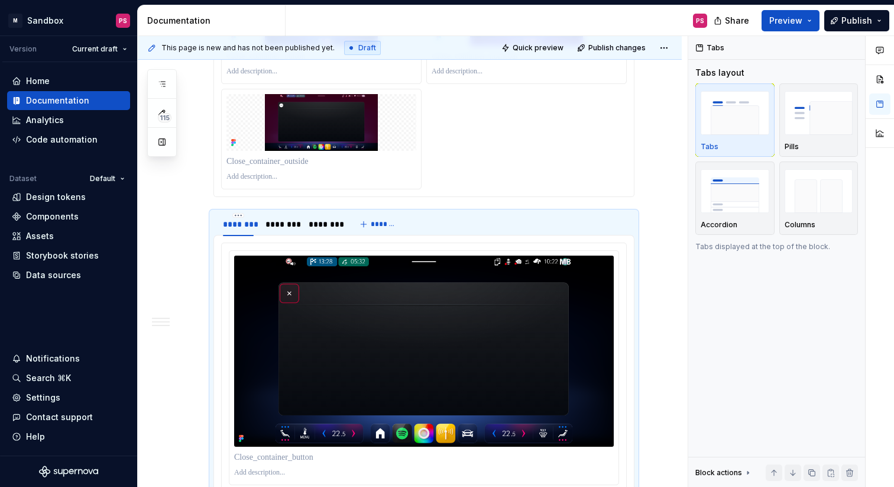
type textarea "*"
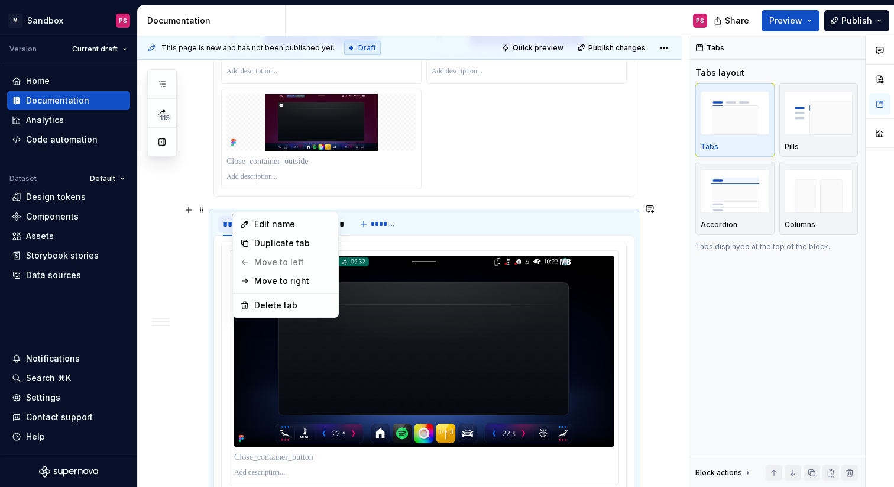
click at [238, 207] on html "× M Sandbox PS Version Current draft Home Documentation Analytics Code automati…" at bounding box center [447, 243] width 894 height 487
click at [257, 221] on div "Edit name" at bounding box center [292, 224] width 77 height 12
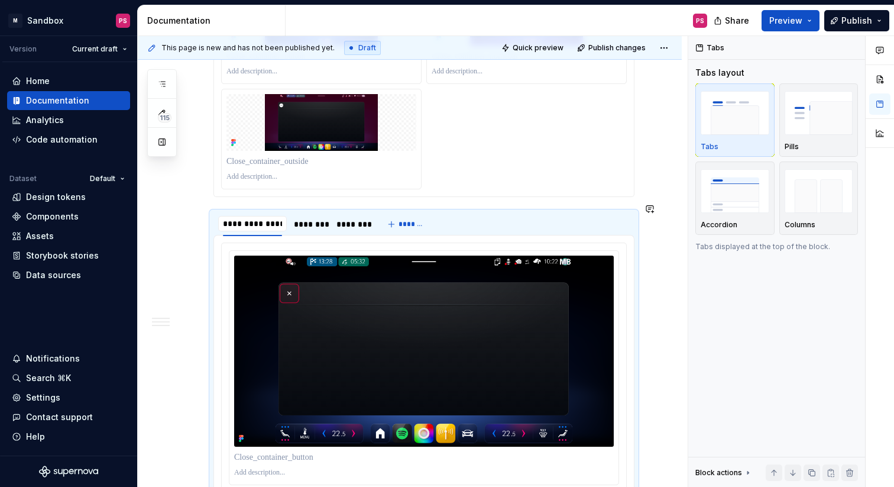
type input "**********"
type textarea "*"
type input "**********"
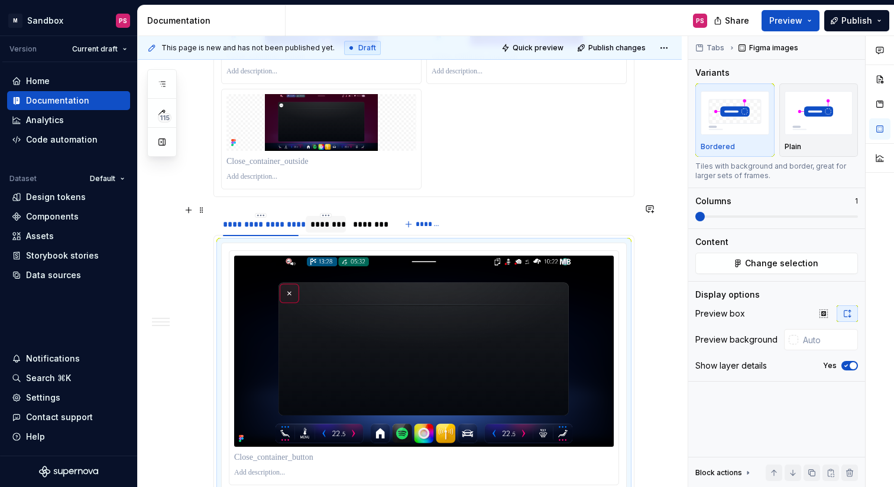
click at [324, 219] on div "********" at bounding box center [325, 224] width 31 height 12
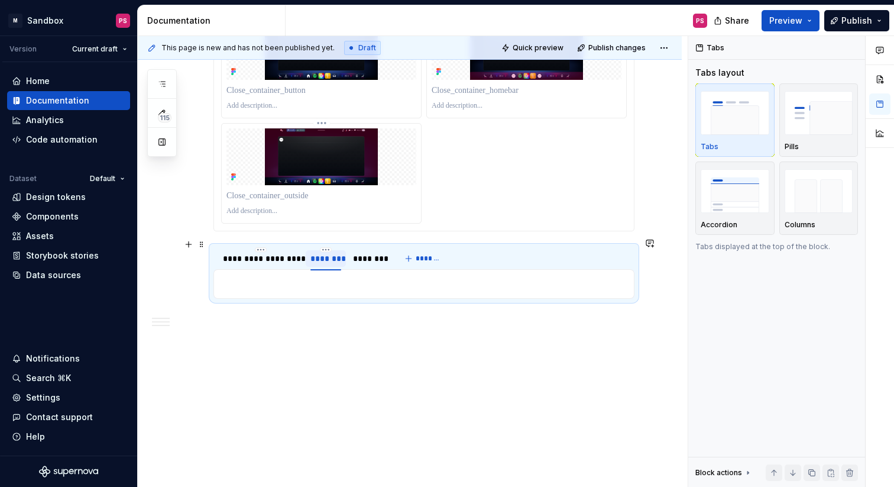
scroll to position [1179, 0]
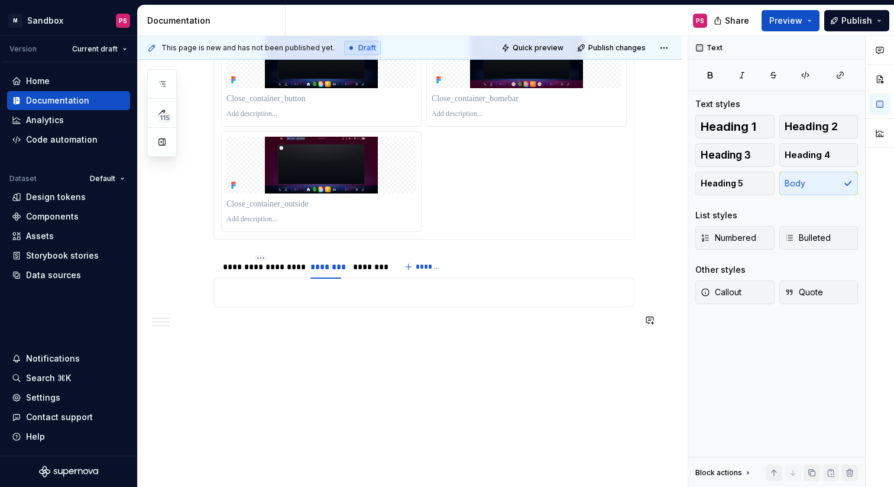
type textarea "*"
